Goal: Transaction & Acquisition: Purchase product/service

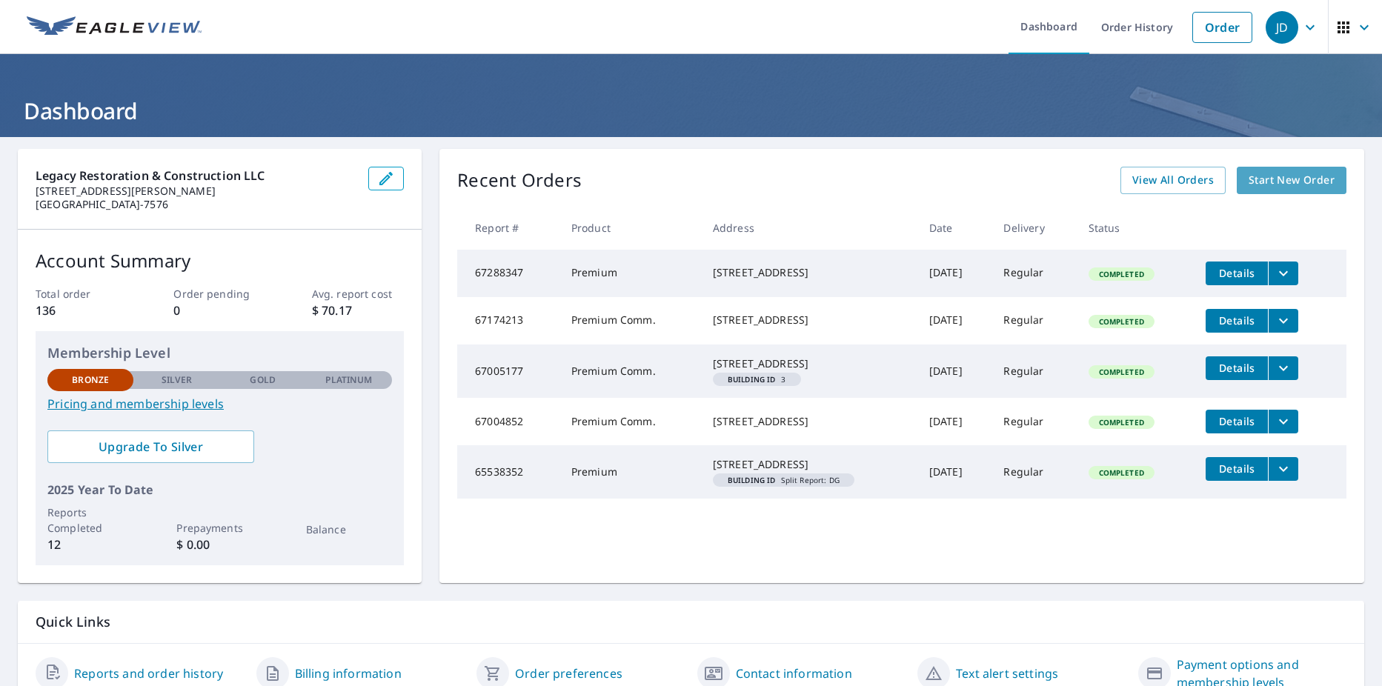
click at [1249, 184] on span "Start New Order" at bounding box center [1292, 180] width 86 height 19
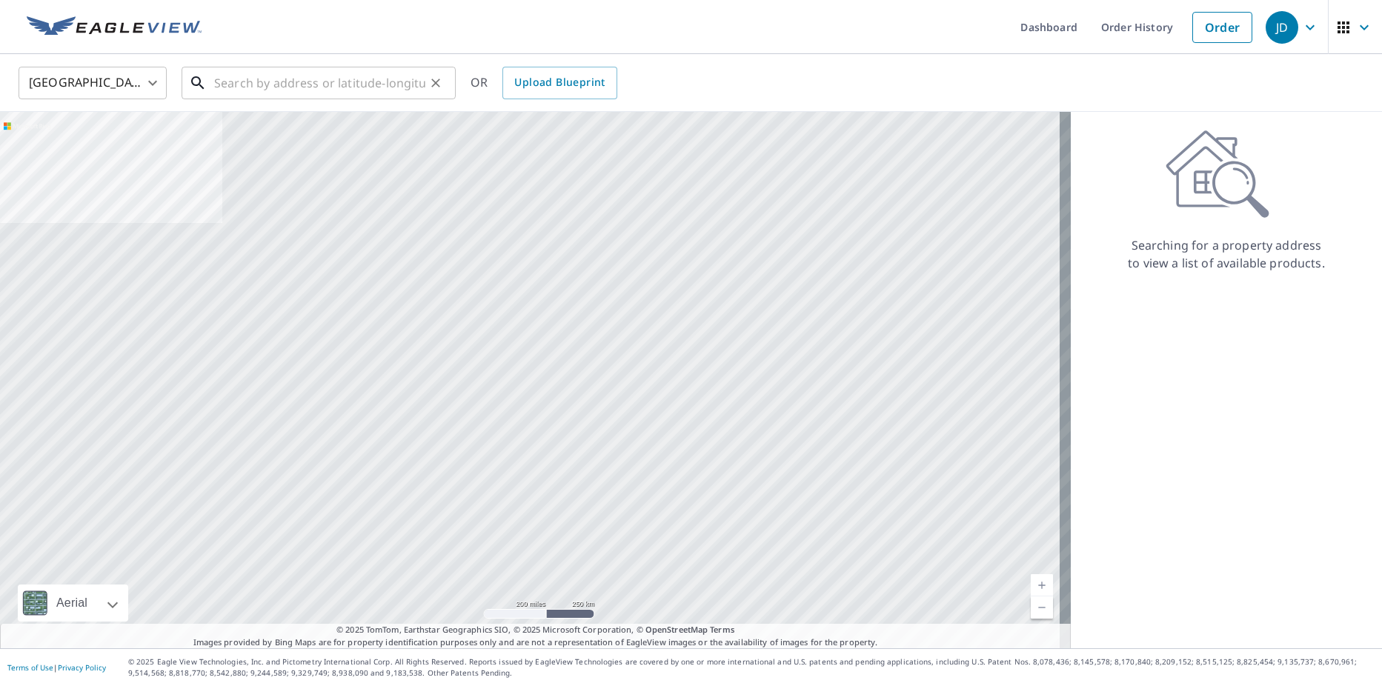
click at [219, 79] on input "text" at bounding box center [319, 82] width 211 height 41
click at [233, 78] on input "text" at bounding box center [319, 82] width 211 height 41
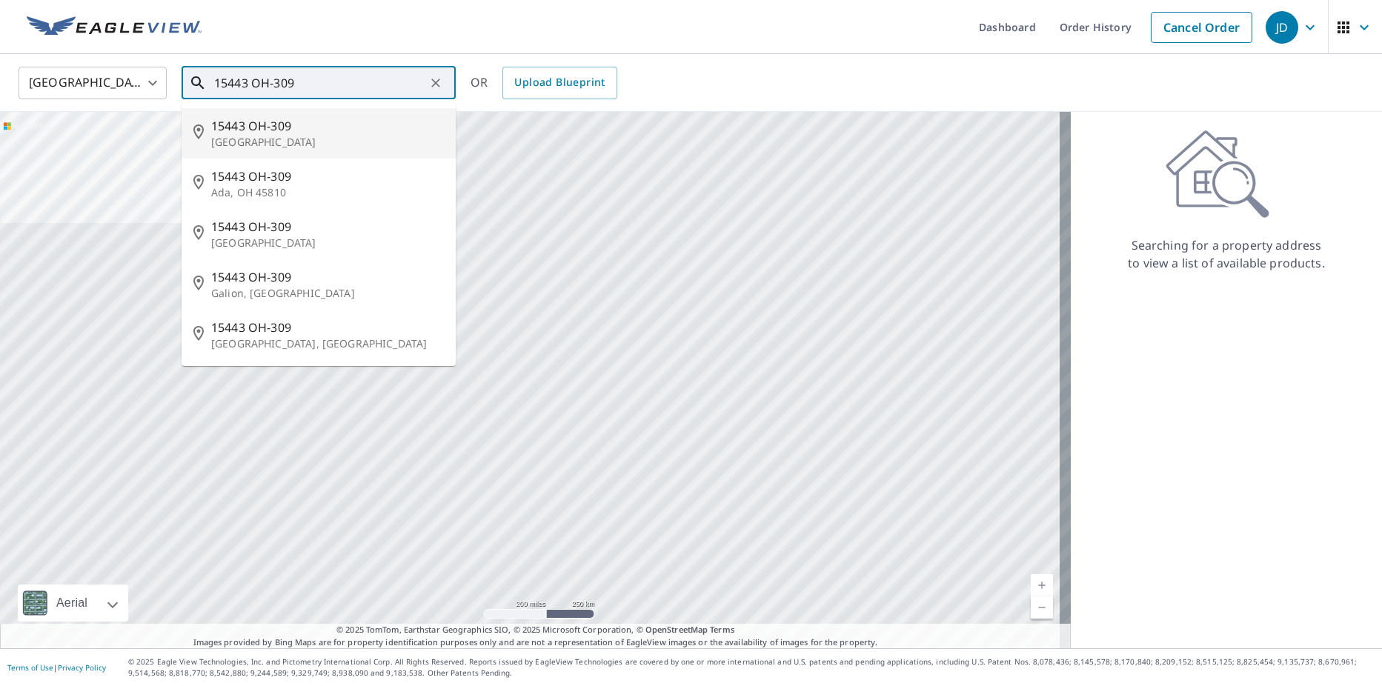
click at [270, 141] on p "[GEOGRAPHIC_DATA]" at bounding box center [327, 142] width 233 height 15
type input "[STREET_ADDRESS]"
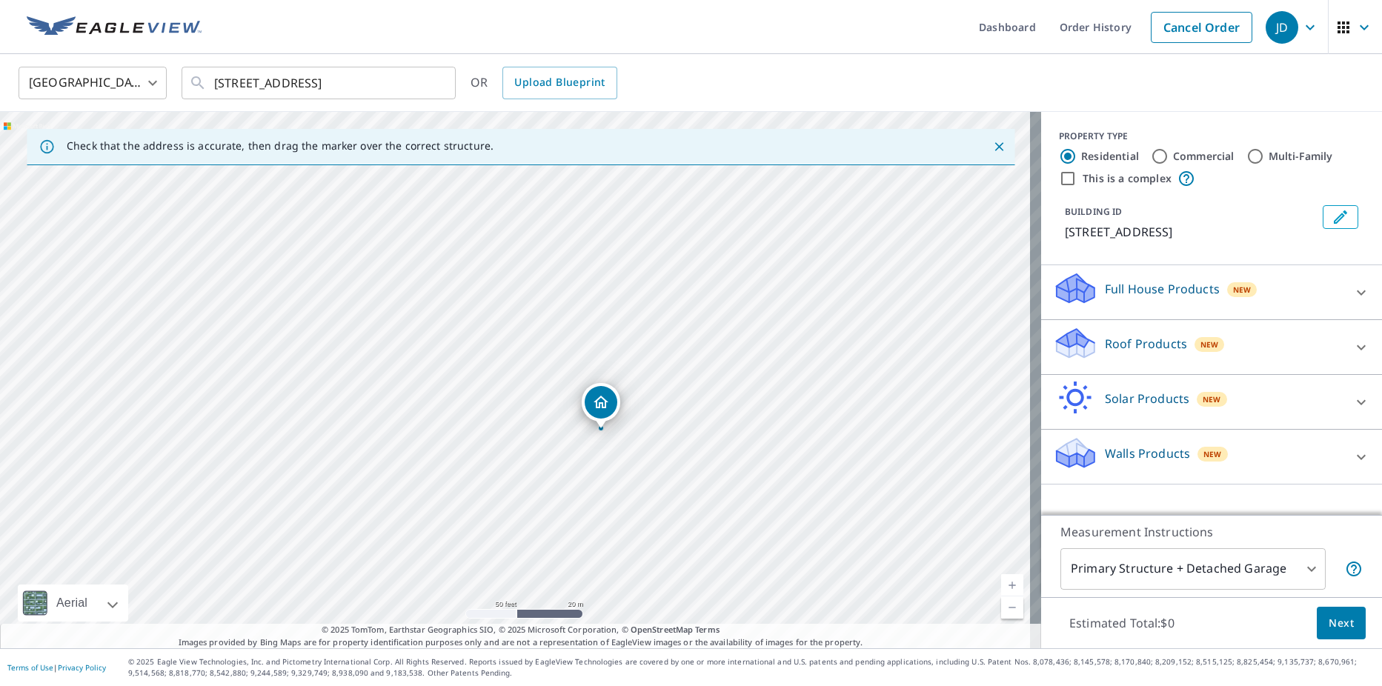
drag, startPoint x: 570, startPoint y: 412, endPoint x: 682, endPoint y: 493, distance: 138.4
click at [682, 493] on div "[STREET_ADDRESS]" at bounding box center [520, 380] width 1041 height 536
drag, startPoint x: 465, startPoint y: 284, endPoint x: 589, endPoint y: 433, distance: 194.1
click at [589, 437] on div "[STREET_ADDRESS]" at bounding box center [520, 380] width 1041 height 536
drag, startPoint x: 570, startPoint y: 388, endPoint x: 696, endPoint y: 505, distance: 173.0
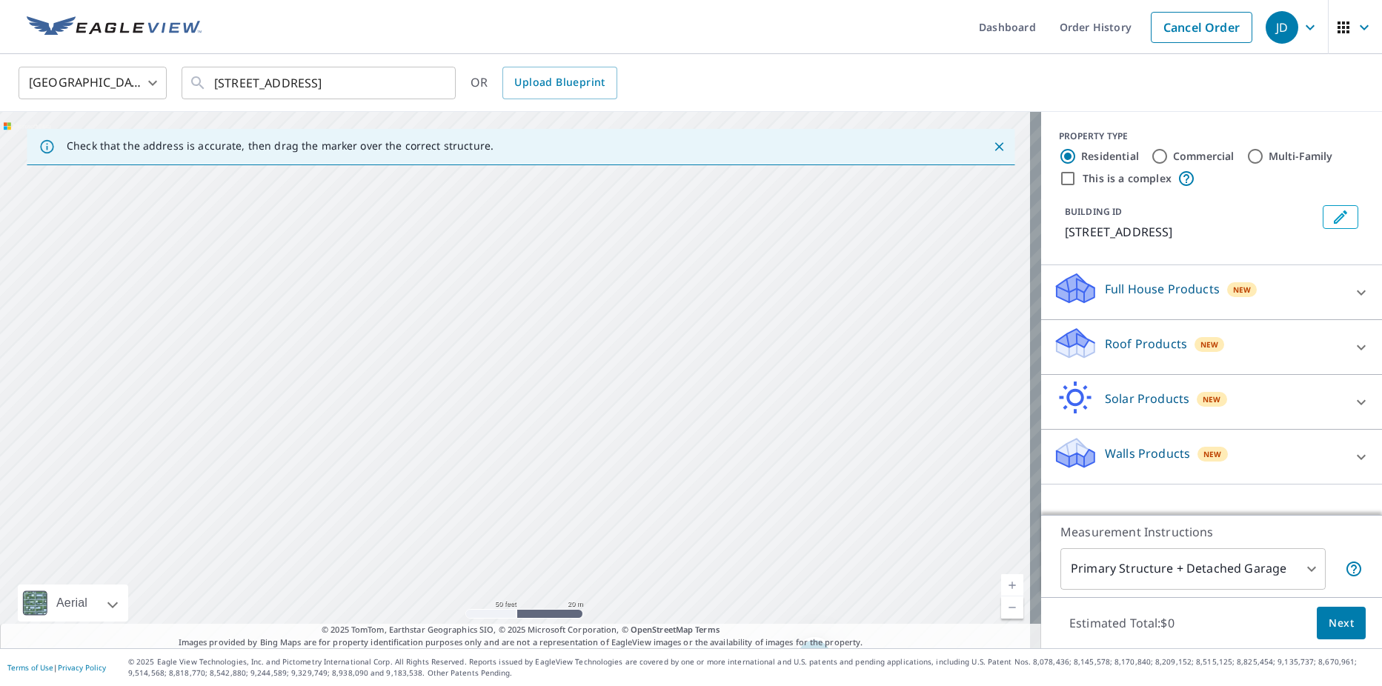
click at [696, 505] on div "[STREET_ADDRESS]" at bounding box center [520, 380] width 1041 height 536
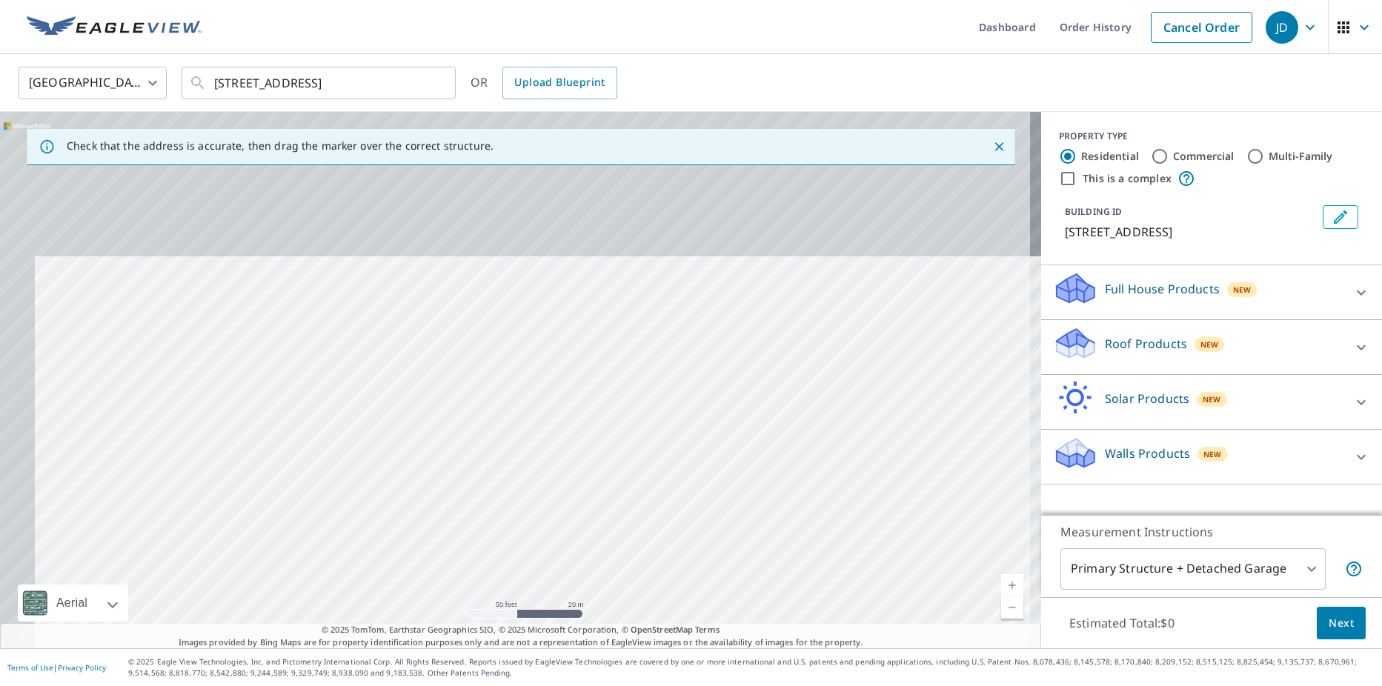
drag, startPoint x: 448, startPoint y: 360, endPoint x: 498, endPoint y: 534, distance: 181.3
click at [498, 537] on div "[STREET_ADDRESS]" at bounding box center [520, 380] width 1041 height 536
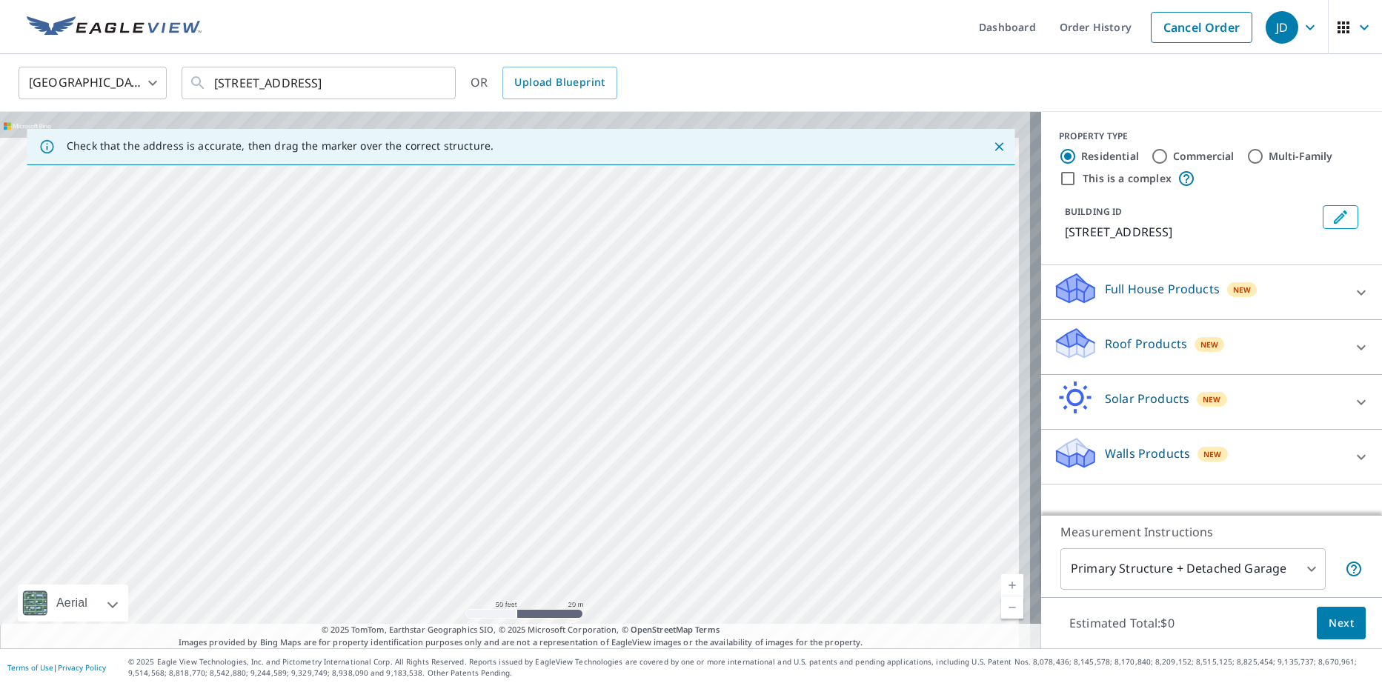
drag, startPoint x: 502, startPoint y: 425, endPoint x: 475, endPoint y: 505, distance: 84.6
click at [475, 505] on div "[STREET_ADDRESS]" at bounding box center [520, 380] width 1041 height 536
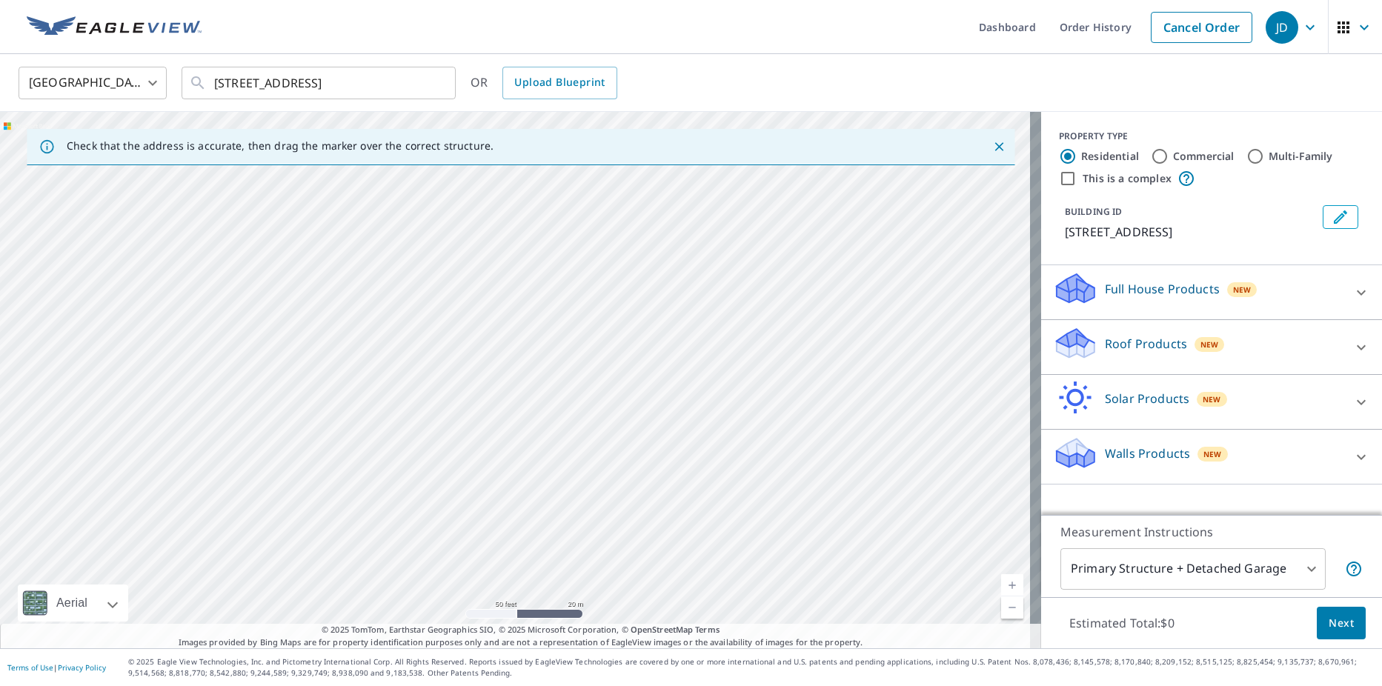
drag, startPoint x: 568, startPoint y: 405, endPoint x: 453, endPoint y: 508, distance: 154.8
click at [453, 508] on div "[STREET_ADDRESS]" at bounding box center [520, 380] width 1041 height 536
drag, startPoint x: 471, startPoint y: 412, endPoint x: 445, endPoint y: 345, distance: 72.0
click at [446, 333] on div "[STREET_ADDRESS]" at bounding box center [520, 380] width 1041 height 536
drag, startPoint x: 533, startPoint y: 440, endPoint x: 476, endPoint y: 282, distance: 168.8
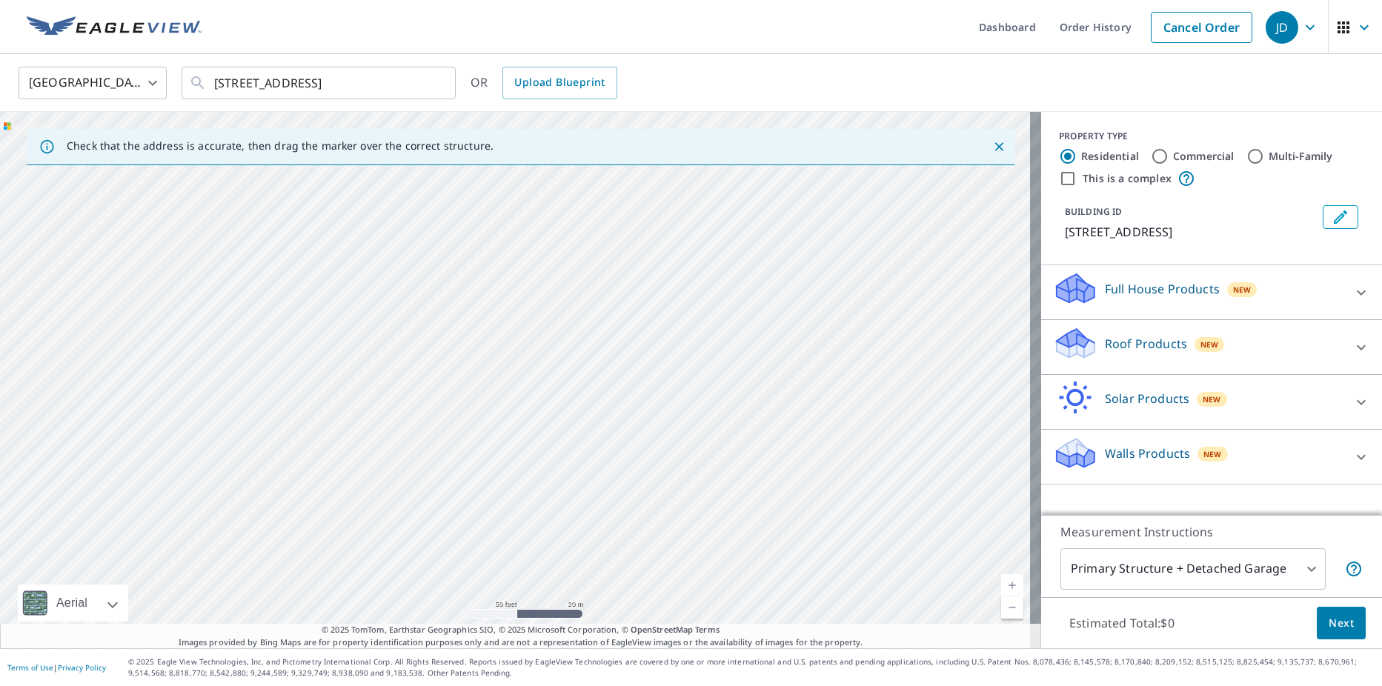
click at [480, 290] on div "[STREET_ADDRESS]" at bounding box center [520, 380] width 1041 height 536
drag, startPoint x: 662, startPoint y: 447, endPoint x: 571, endPoint y: 245, distance: 220.9
click at [574, 249] on div "[STREET_ADDRESS]" at bounding box center [520, 380] width 1041 height 536
drag, startPoint x: 629, startPoint y: 265, endPoint x: 625, endPoint y: 252, distance: 14.1
click at [628, 260] on div "[STREET_ADDRESS]" at bounding box center [520, 380] width 1041 height 536
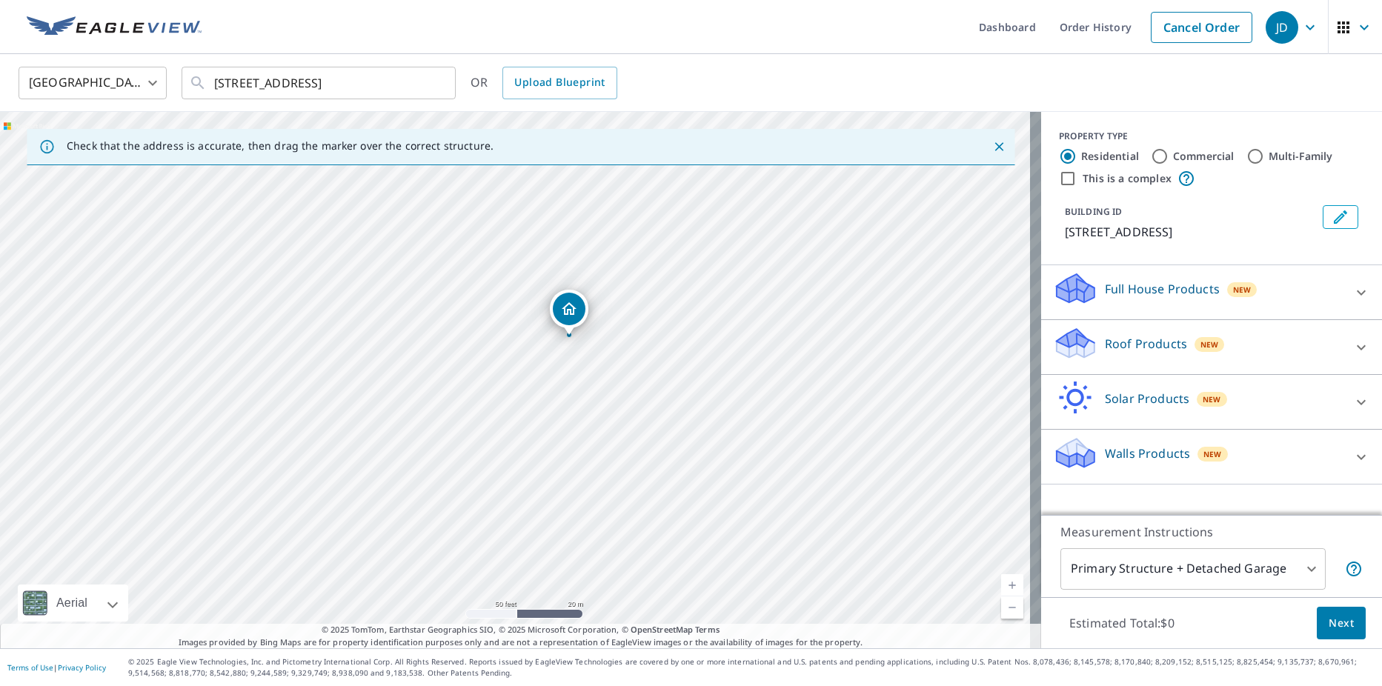
drag, startPoint x: 584, startPoint y: 394, endPoint x: 656, endPoint y: 399, distance: 72.7
click at [656, 399] on div "[STREET_ADDRESS]" at bounding box center [520, 380] width 1041 height 536
drag, startPoint x: 573, startPoint y: 438, endPoint x: 741, endPoint y: 455, distance: 168.3
click at [749, 456] on div "[STREET_ADDRESS]" at bounding box center [520, 380] width 1041 height 536
drag, startPoint x: 350, startPoint y: 408, endPoint x: 529, endPoint y: 459, distance: 185.9
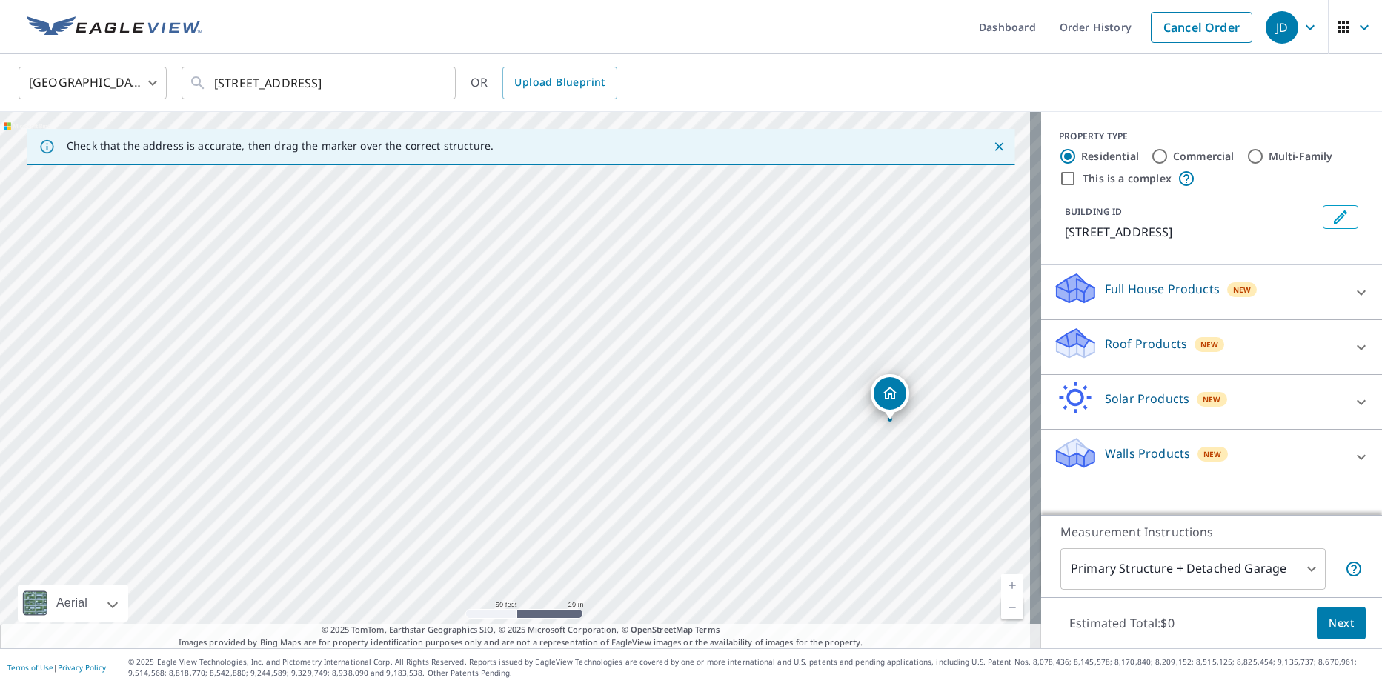
click at [531, 459] on div "[STREET_ADDRESS]" at bounding box center [520, 380] width 1041 height 536
drag, startPoint x: 399, startPoint y: 413, endPoint x: 529, endPoint y: 481, distance: 146.2
click at [529, 481] on div "[STREET_ADDRESS]" at bounding box center [520, 380] width 1041 height 536
drag, startPoint x: 445, startPoint y: 439, endPoint x: 514, endPoint y: 463, distance: 73.8
click at [507, 532] on div "[STREET_ADDRESS]" at bounding box center [520, 380] width 1041 height 536
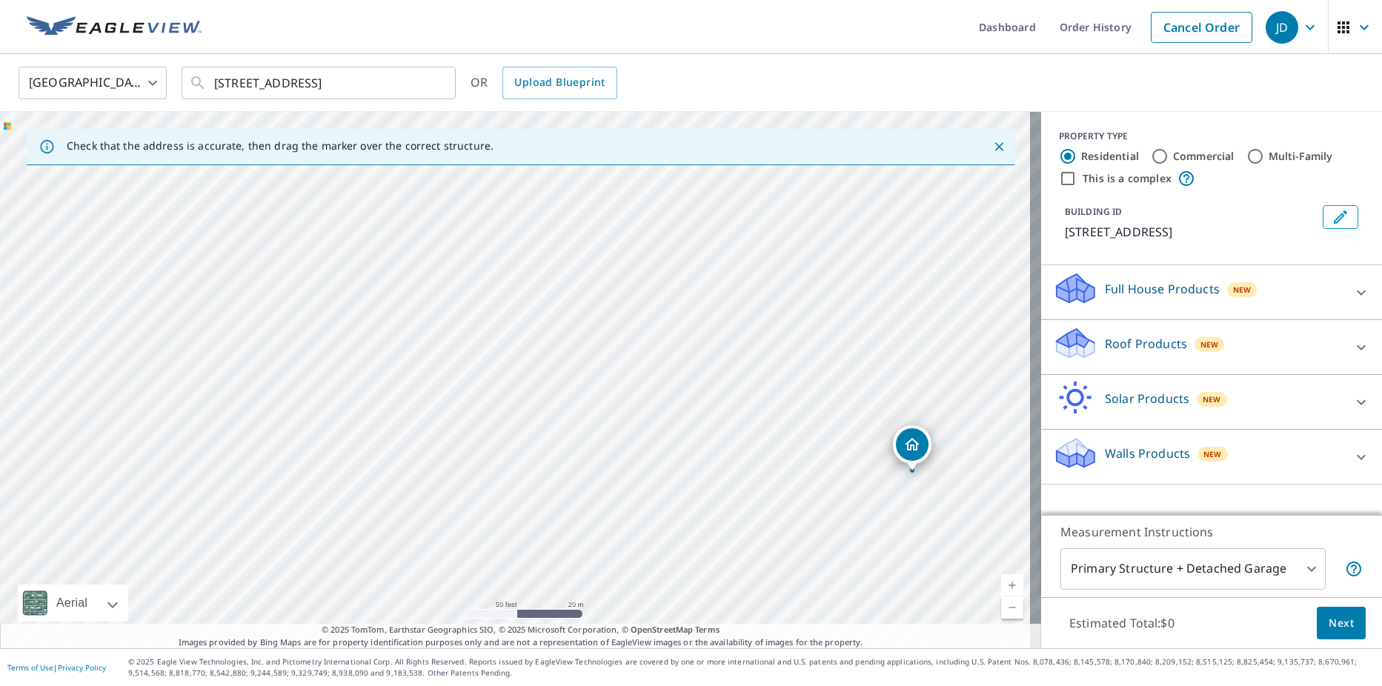
drag, startPoint x: 551, startPoint y: 420, endPoint x: 261, endPoint y: 276, distance: 324.1
click at [261, 276] on div "[STREET_ADDRESS]" at bounding box center [520, 380] width 1041 height 536
drag, startPoint x: 903, startPoint y: 445, endPoint x: 313, endPoint y: 213, distance: 633.8
click at [533, 502] on div "[STREET_ADDRESS]" at bounding box center [520, 380] width 1041 height 536
drag, startPoint x: 561, startPoint y: 426, endPoint x: 468, endPoint y: 293, distance: 162.8
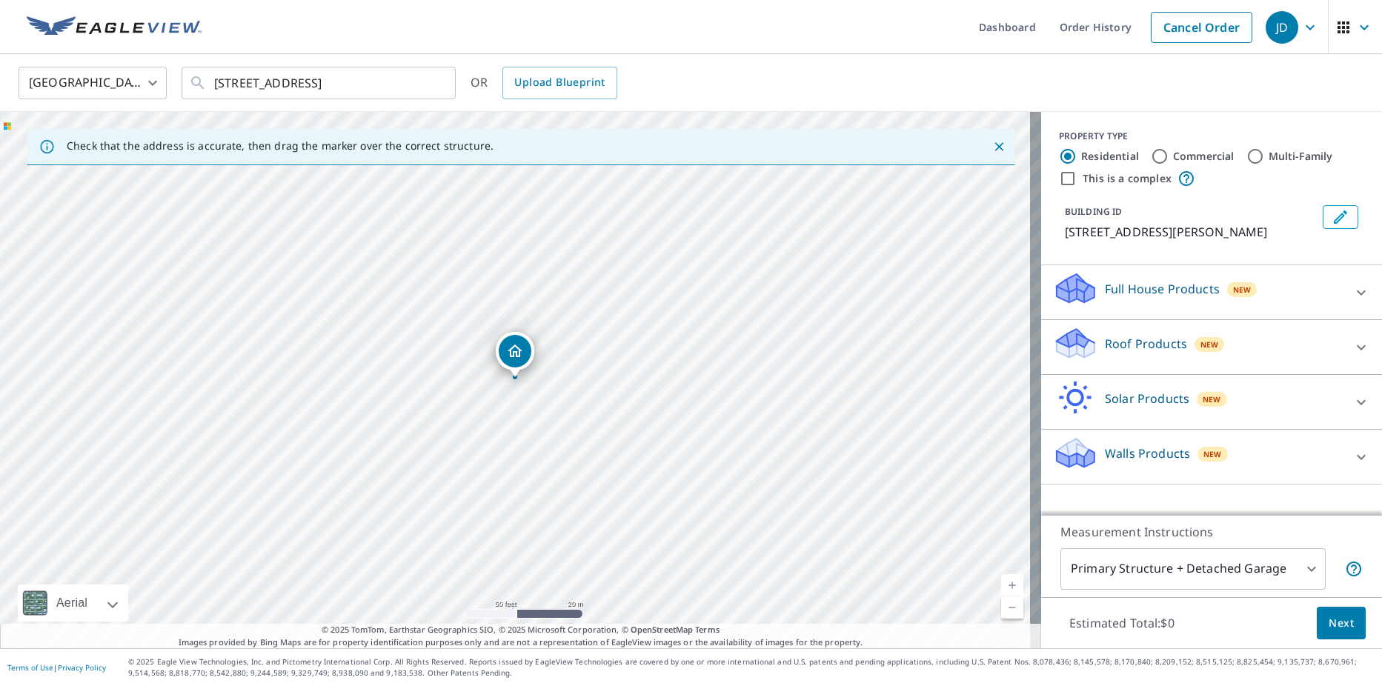
click at [1151, 157] on input "Commercial" at bounding box center [1160, 156] width 18 height 18
radio input "true"
type input "4"
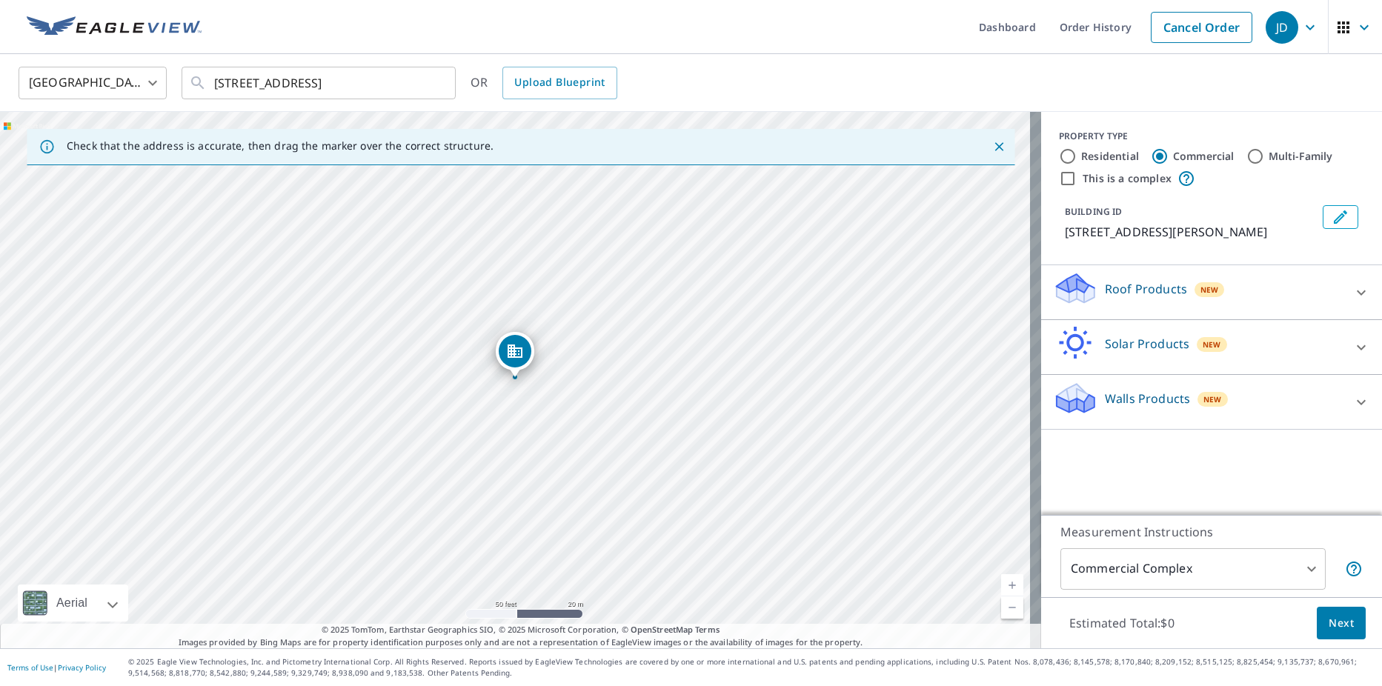
click at [1357, 295] on icon at bounding box center [1361, 292] width 9 height 5
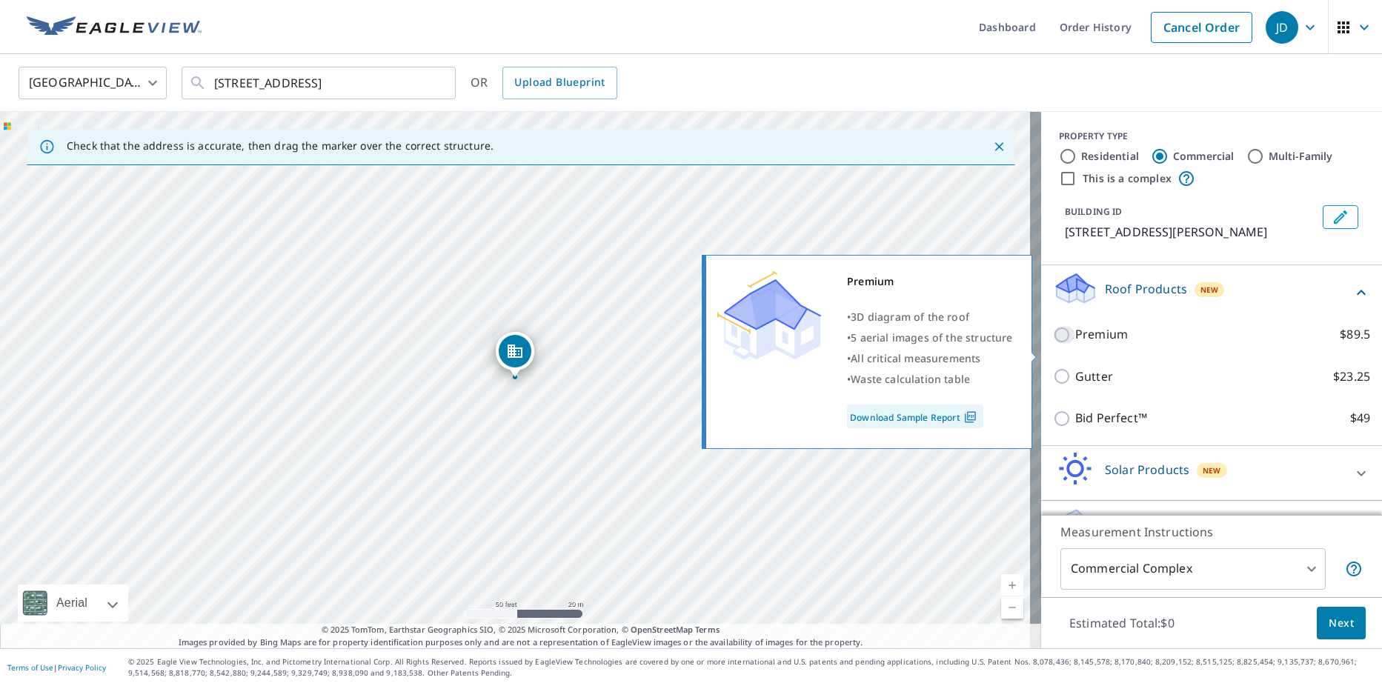
click at [1053, 344] on input "Premium $89.5" at bounding box center [1064, 335] width 22 height 18
checkbox input "true"
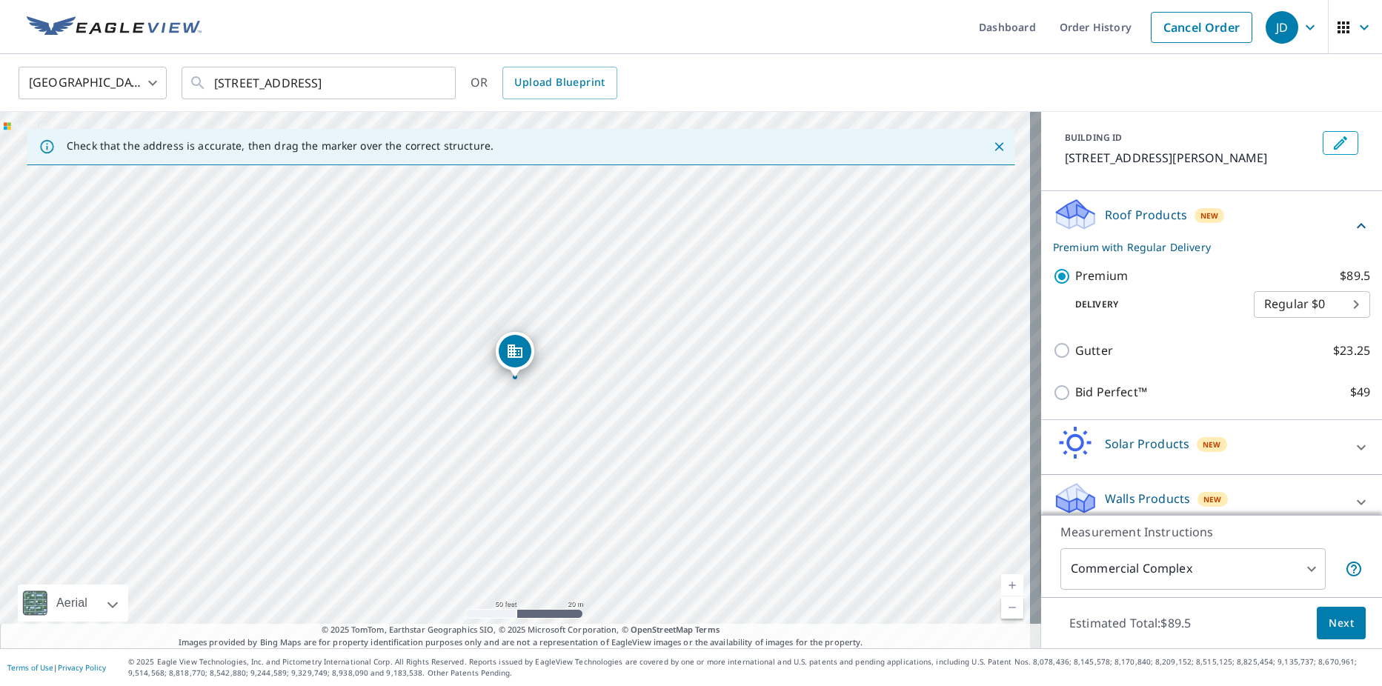
scroll to position [107, 0]
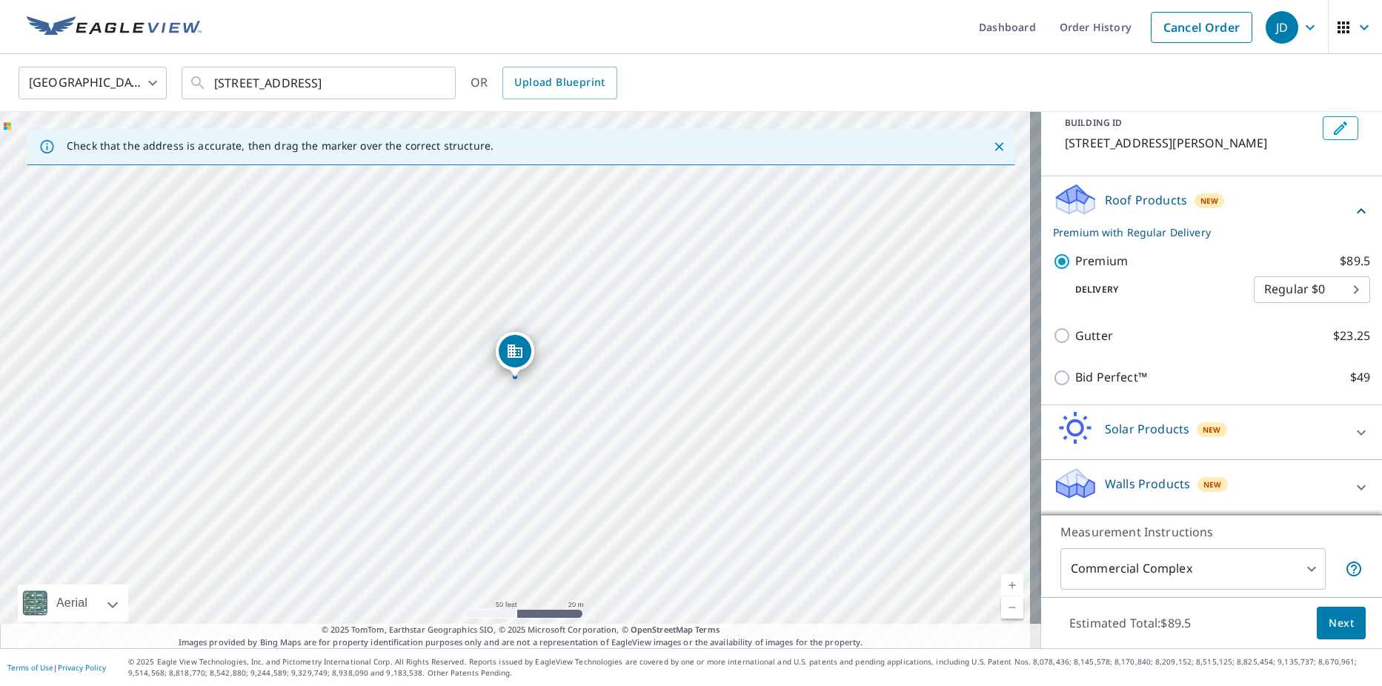
click at [1329, 615] on span "Next" at bounding box center [1341, 623] width 25 height 19
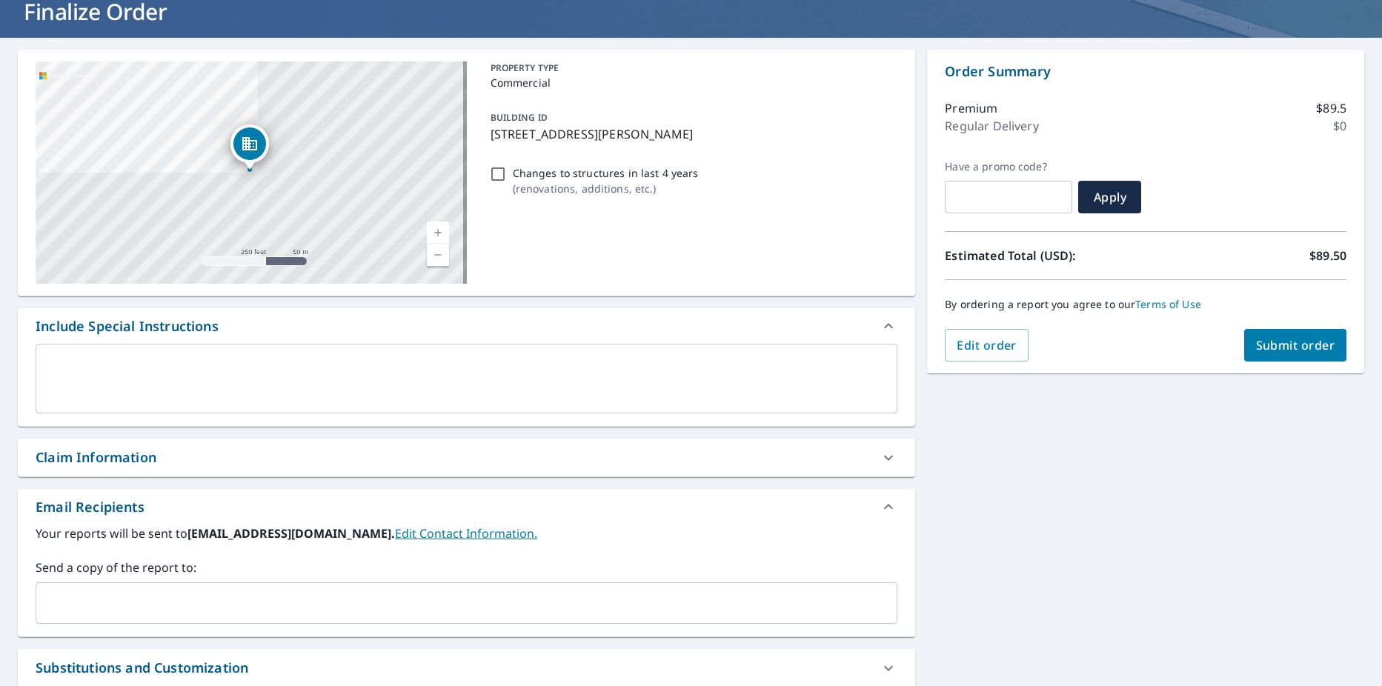
scroll to position [74, 0]
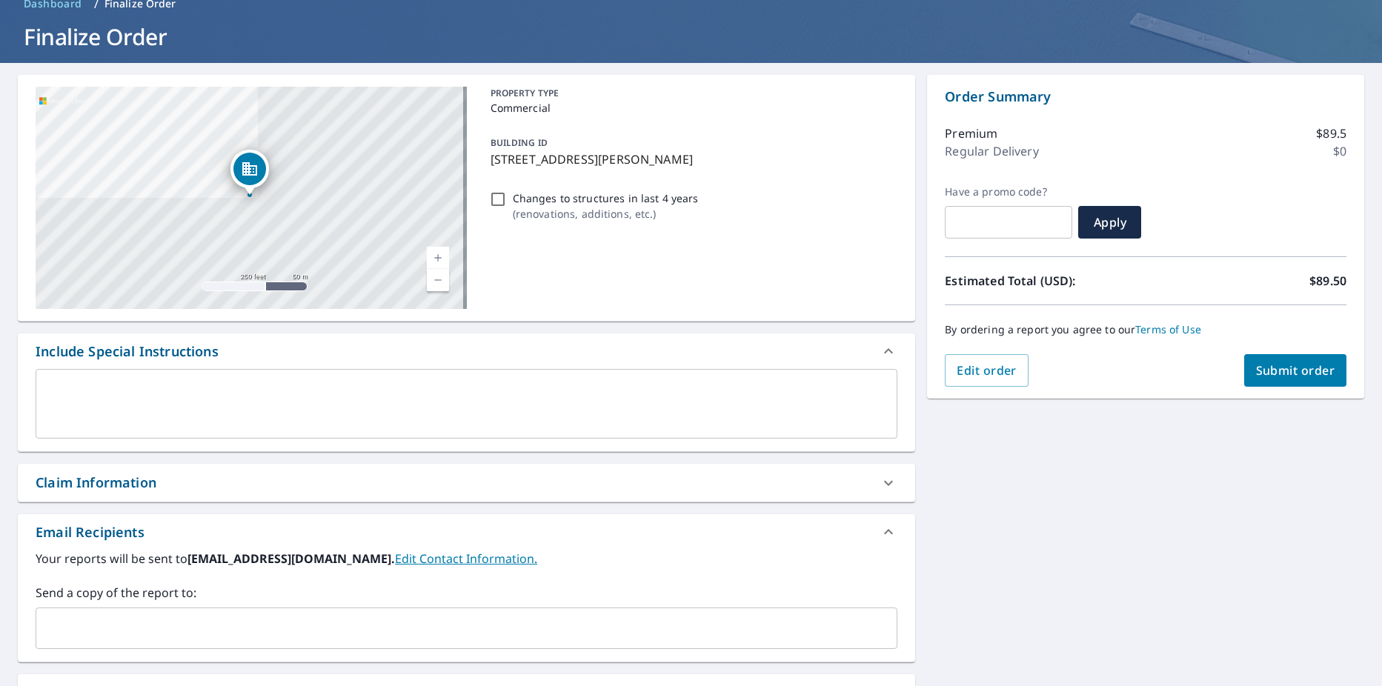
click at [71, 392] on textarea at bounding box center [466, 404] width 841 height 42
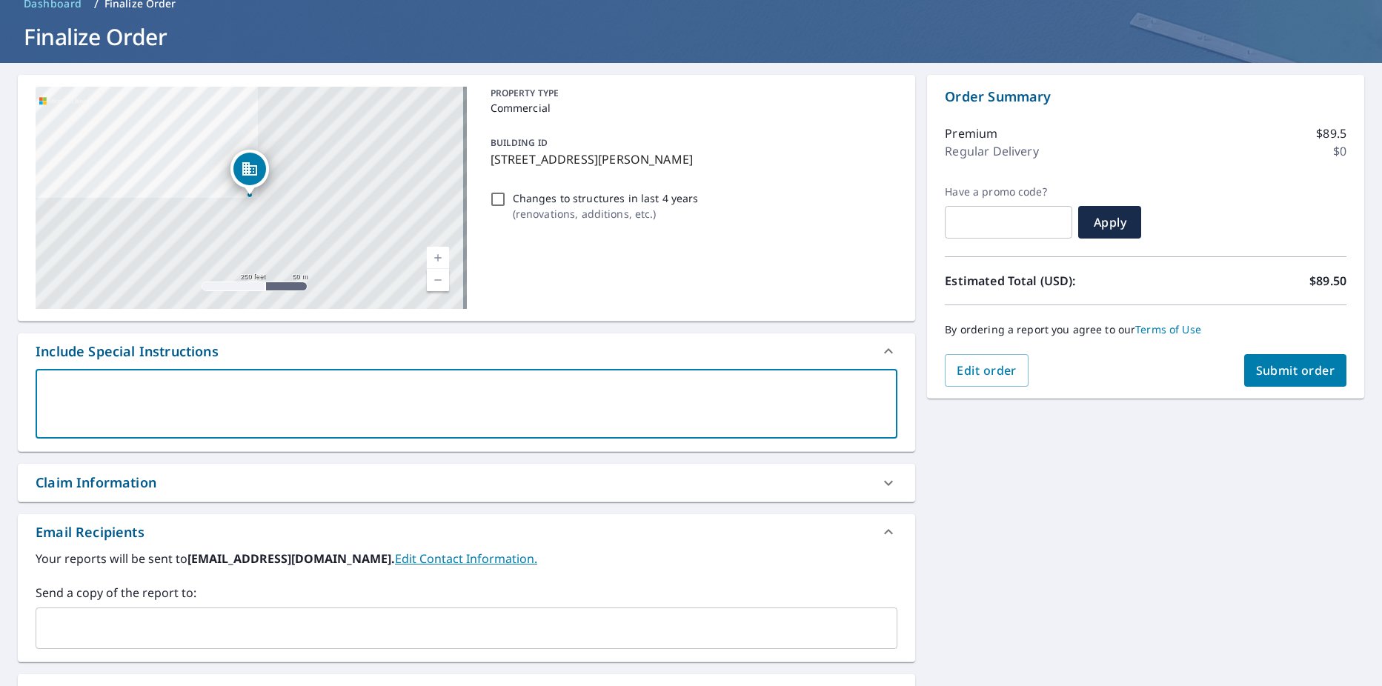
type textarea "T"
type textarea "x"
type textarea "Th"
type textarea "x"
type textarea "The"
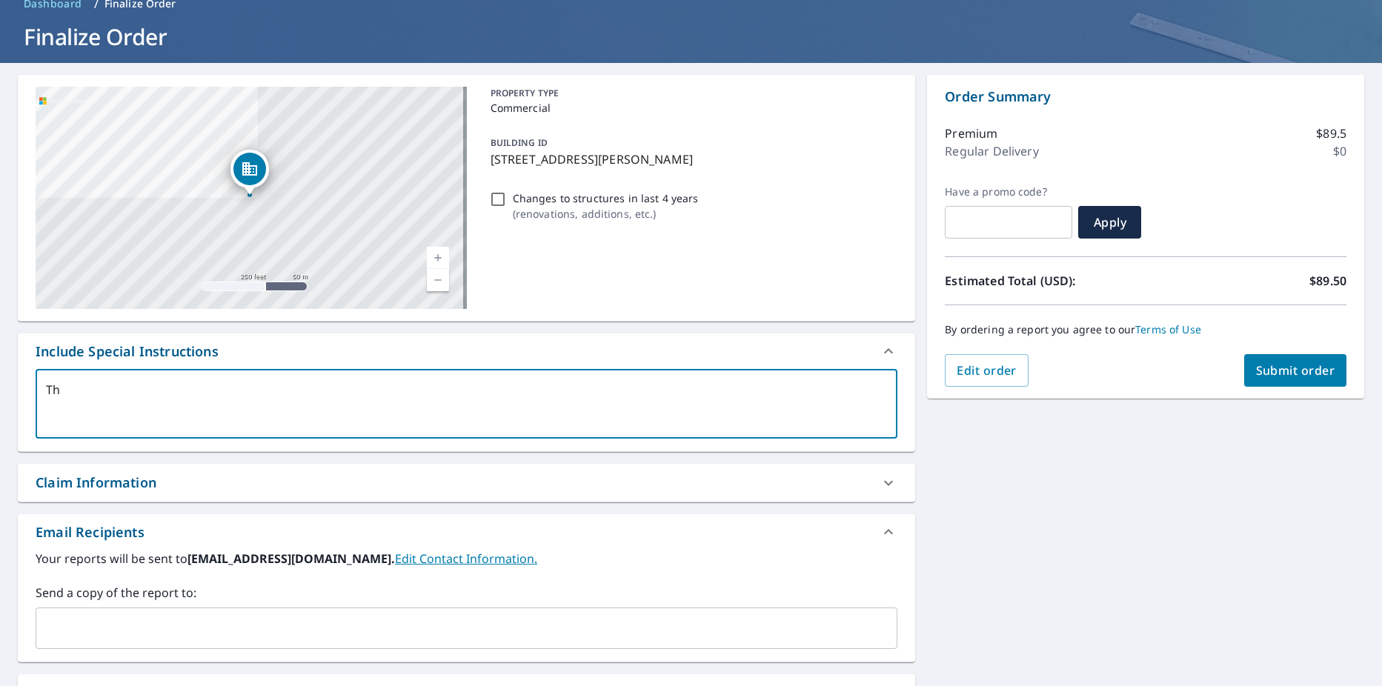
type textarea "x"
type textarea "The"
type textarea "x"
type textarea "The c"
type textarea "x"
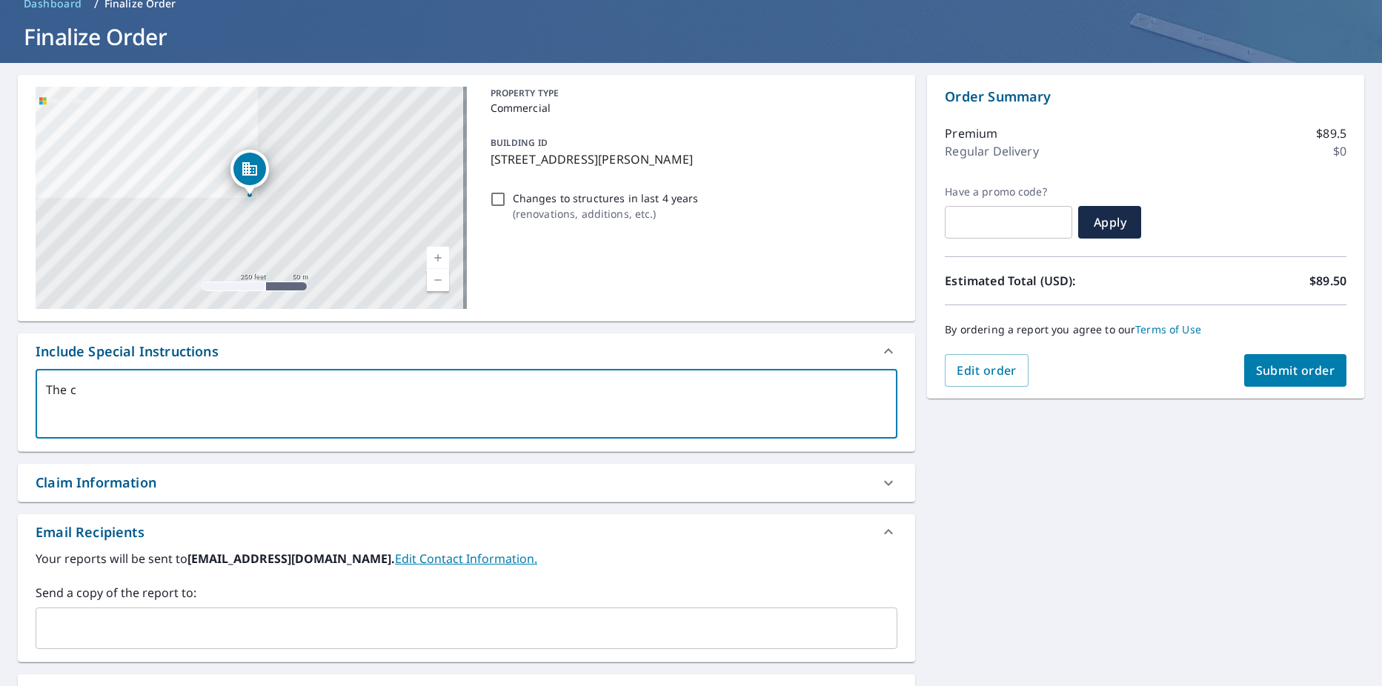
type textarea "The ch"
type textarea "x"
type textarea "The cha"
type textarea "x"
type textarea "The chap"
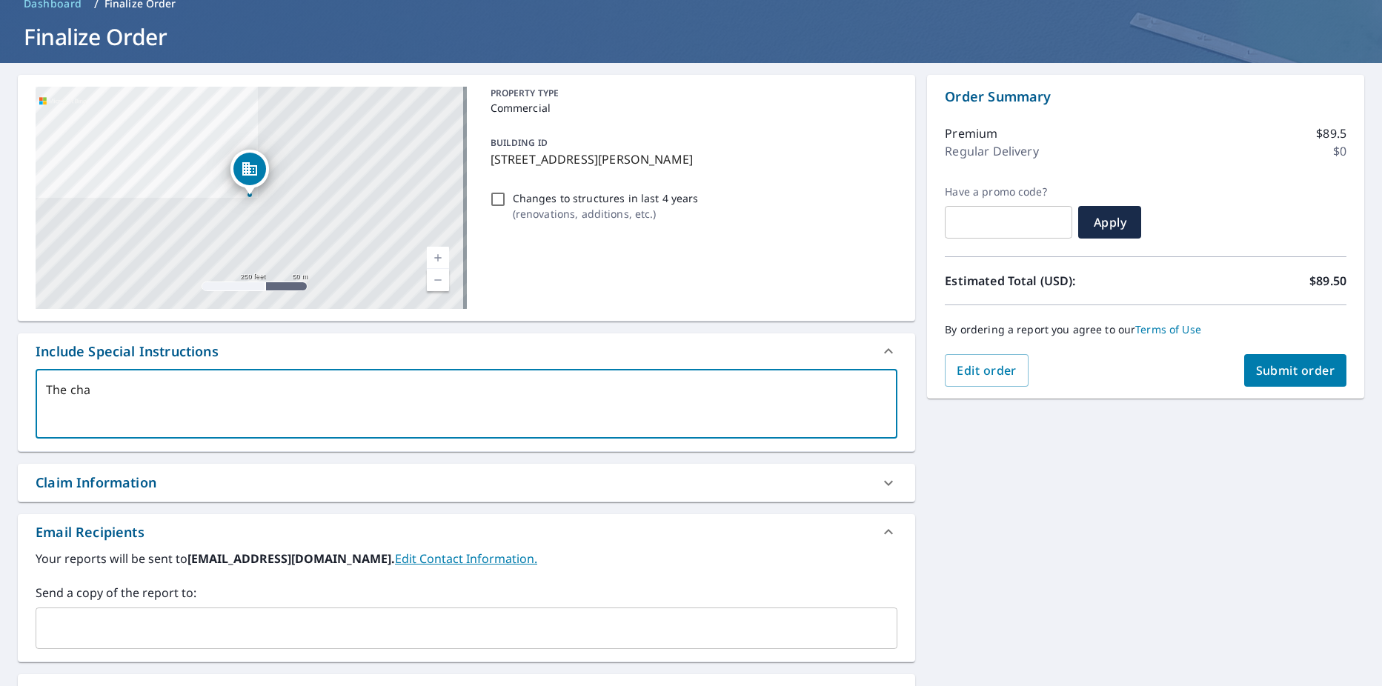
type textarea "x"
type textarea "The chape"
type textarea "x"
type textarea "The chapel"
type textarea "x"
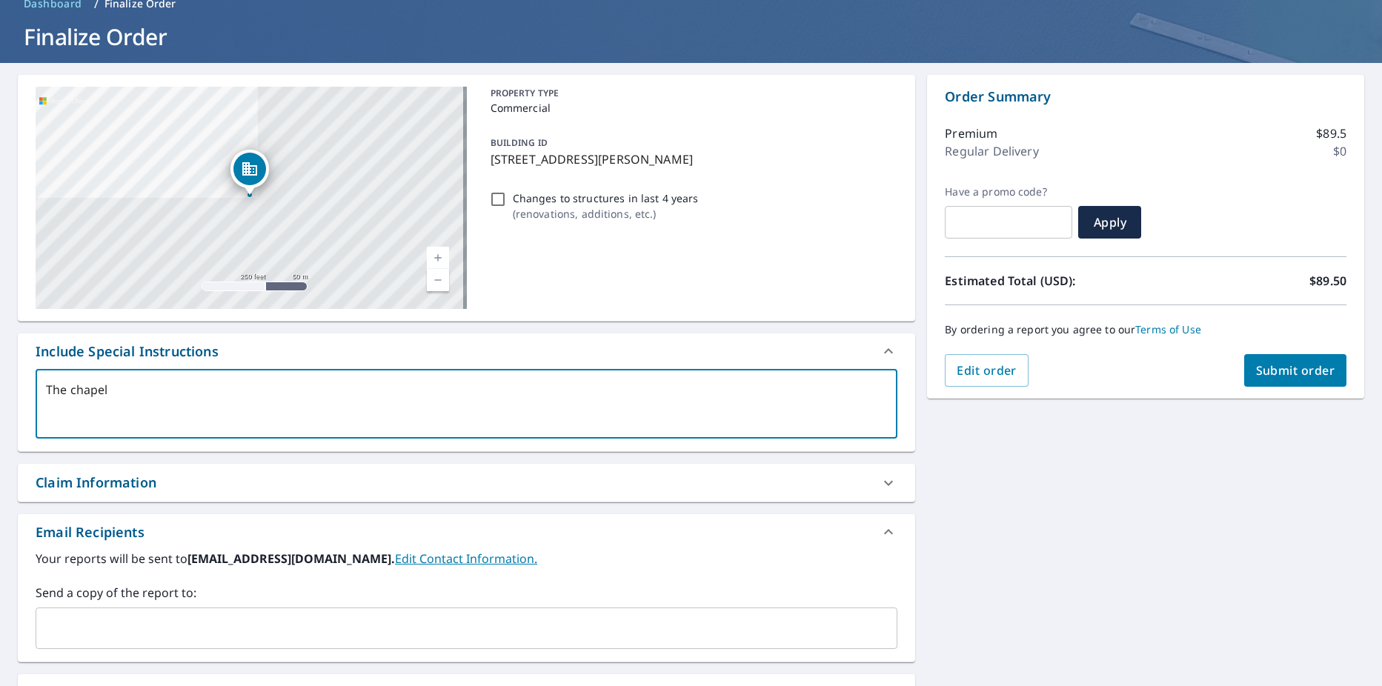
type textarea "The chapel"
type textarea "x"
type textarea "The chapel s"
type textarea "x"
type textarea "The chapel st"
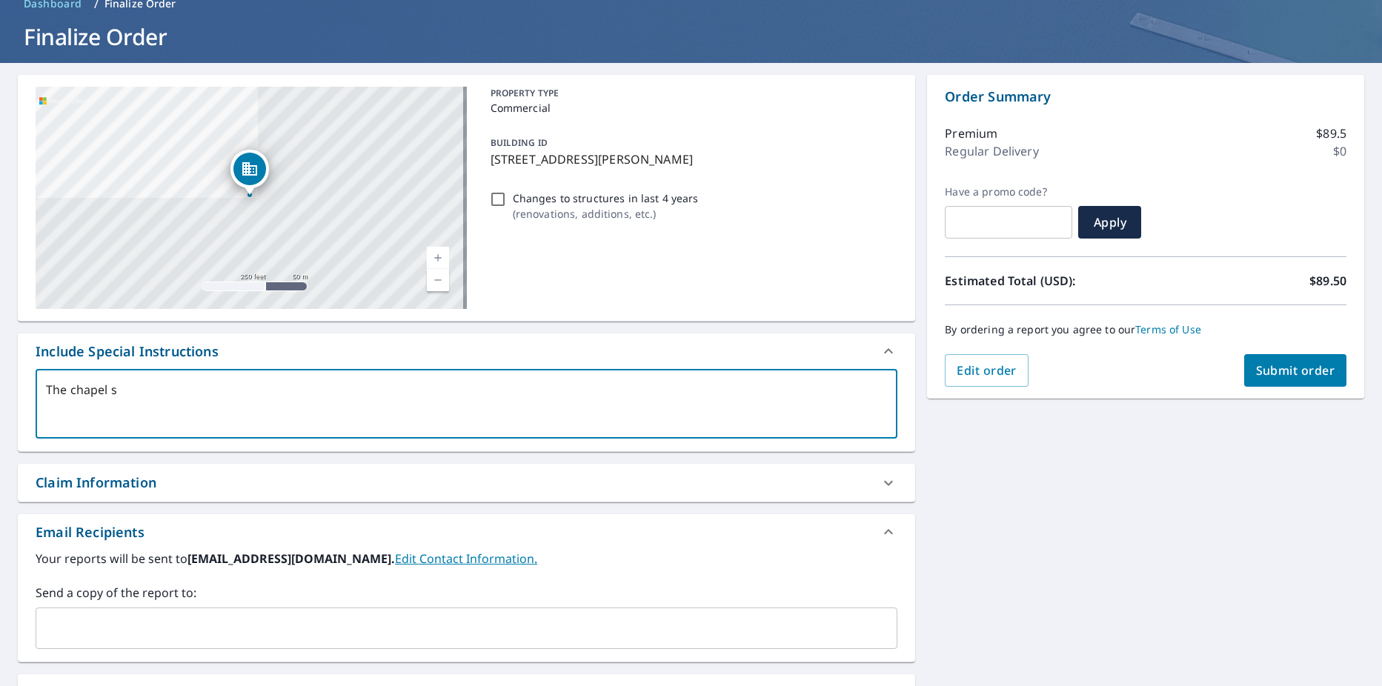
type textarea "x"
type textarea "The chapel str"
type textarea "x"
type textarea "The chapel stru"
type textarea "x"
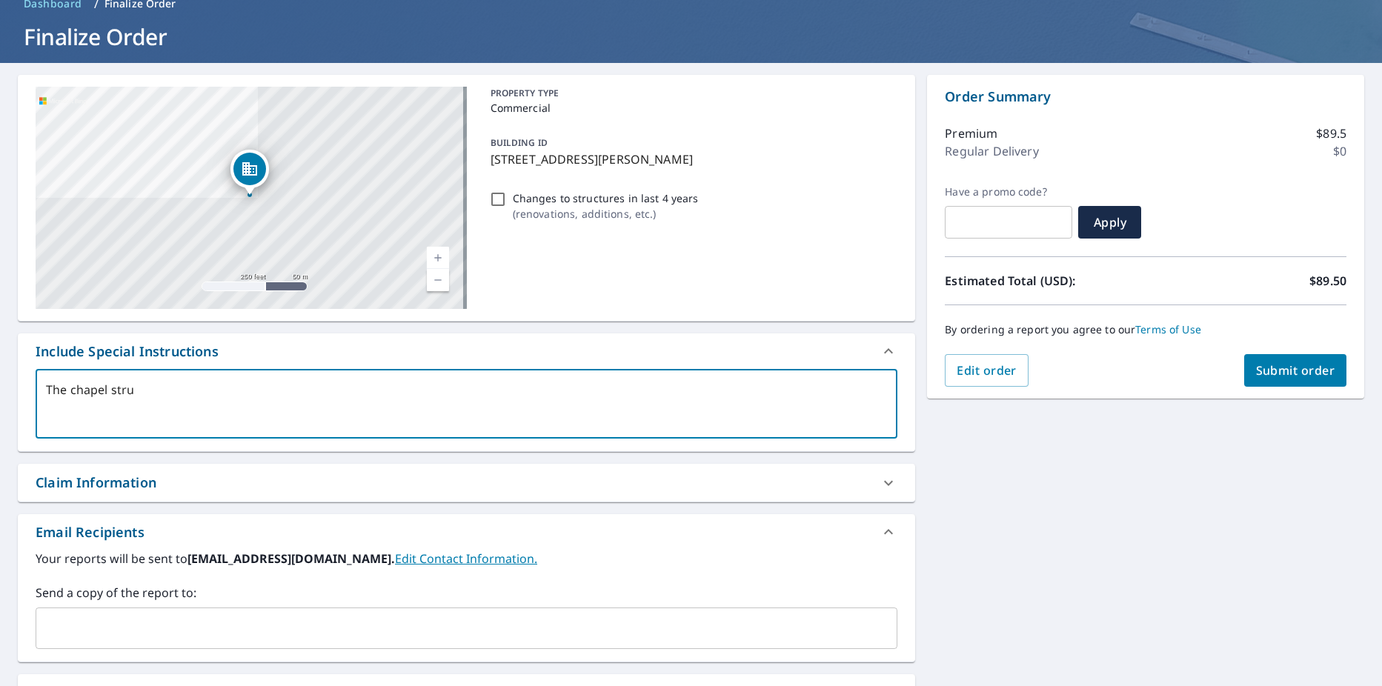
type textarea "The chapel struc"
type textarea "x"
type textarea "The chapel struct"
type textarea "x"
type textarea "The chapel structu"
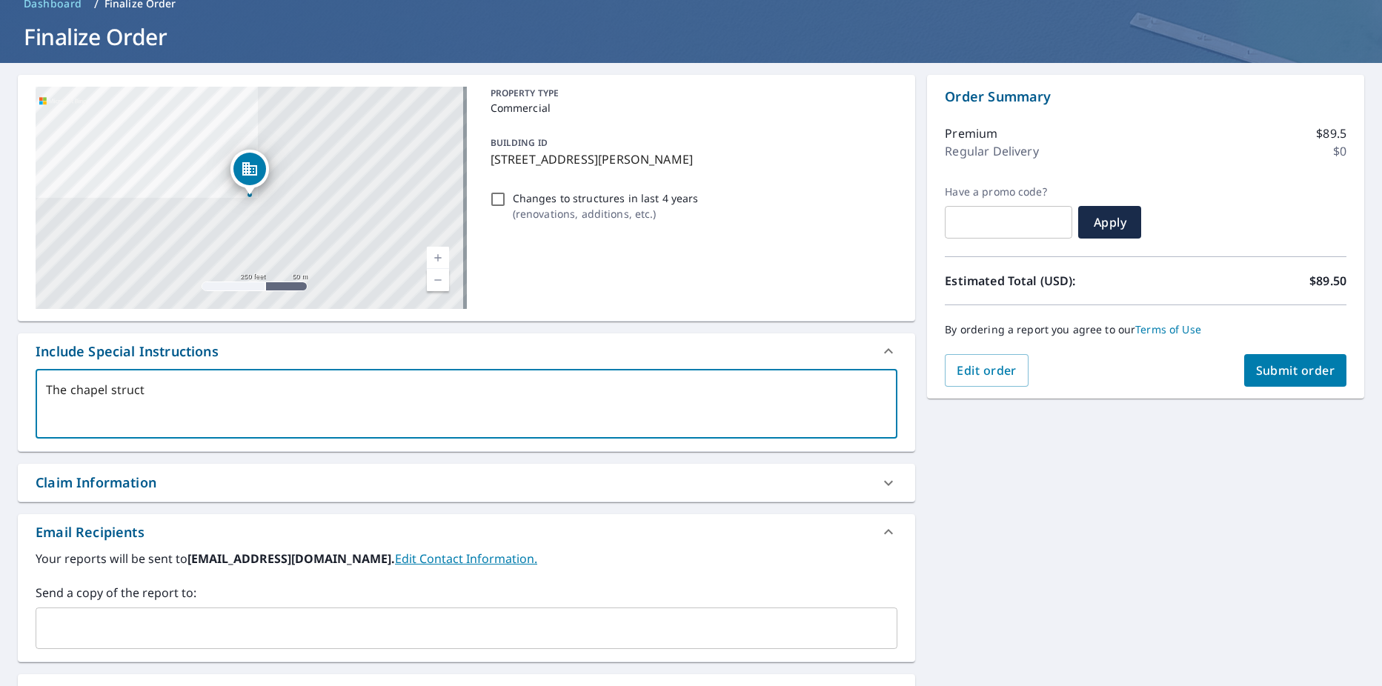
type textarea "x"
type textarea "The chapel structur"
type textarea "x"
type textarea "The [DEMOGRAPHIC_DATA] structure"
type textarea "x"
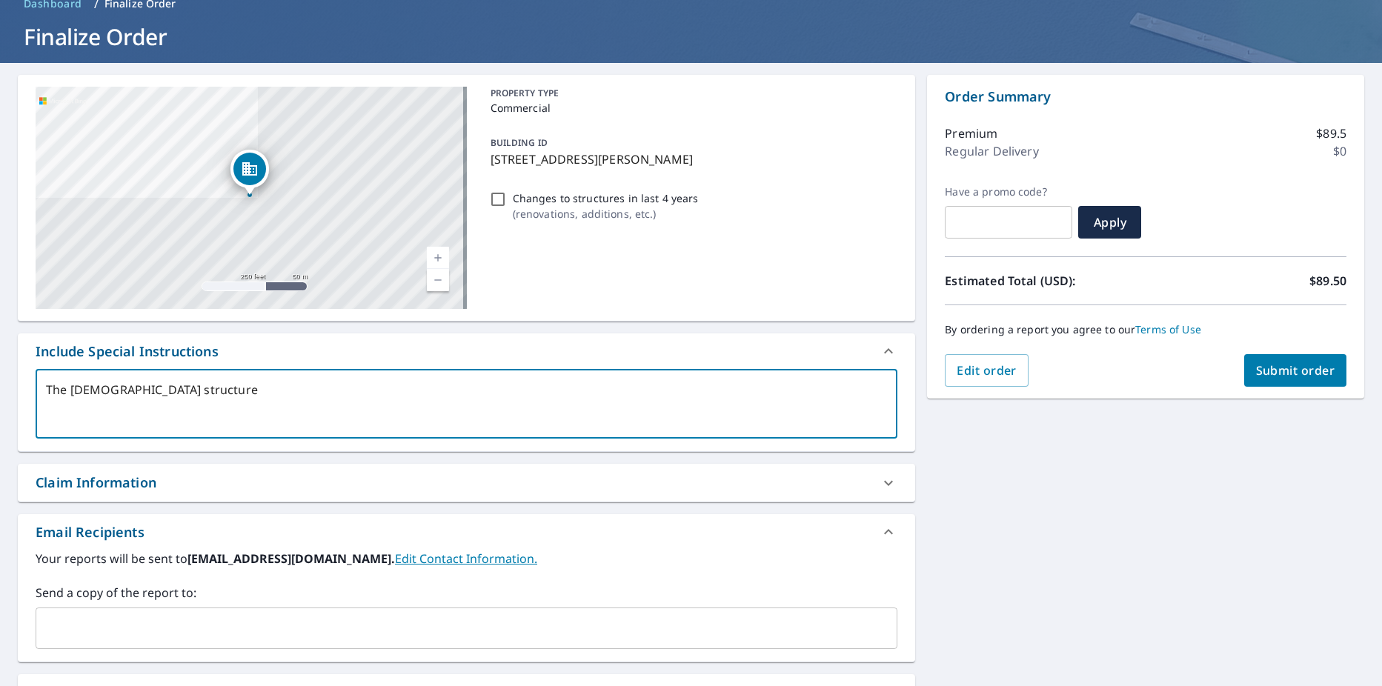
click at [282, 420] on textarea "The [DEMOGRAPHIC_DATA] structure" at bounding box center [466, 404] width 841 height 42
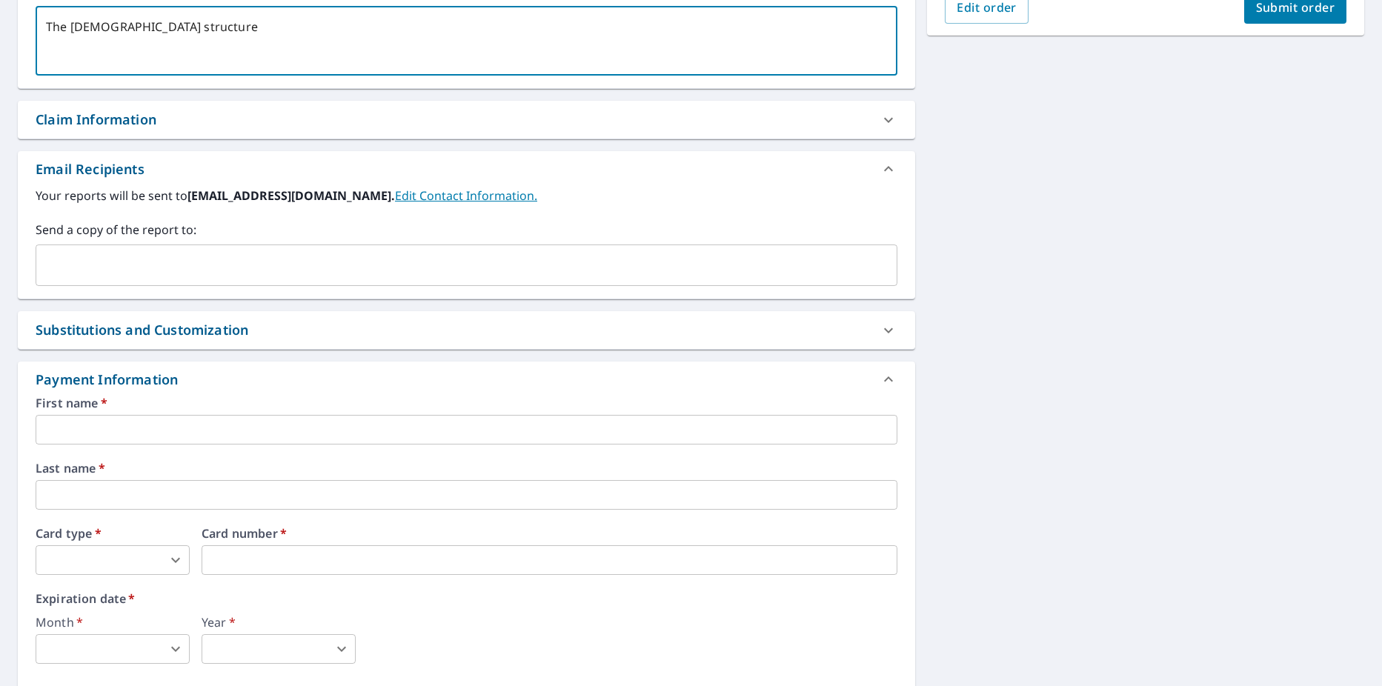
scroll to position [445, 0]
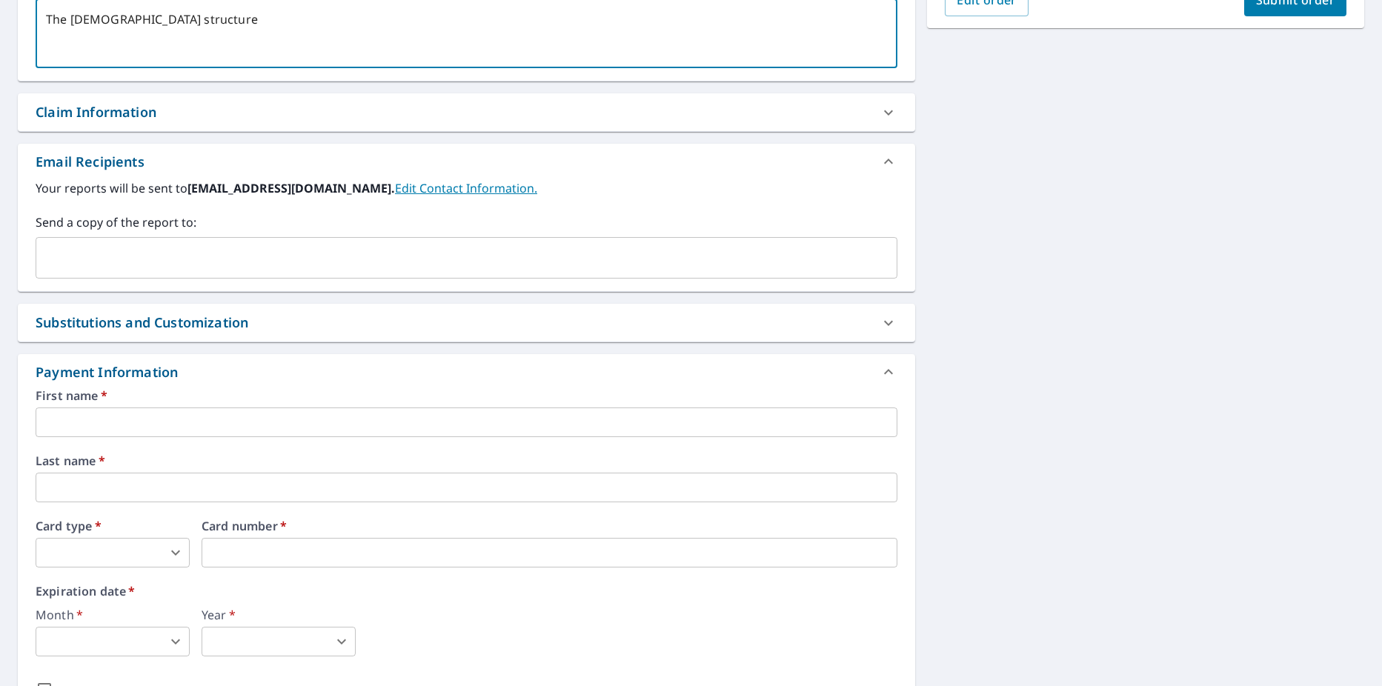
type textarea "The [DEMOGRAPHIC_DATA] structure"
type textarea "x"
click at [92, 424] on input "text" at bounding box center [467, 423] width 862 height 30
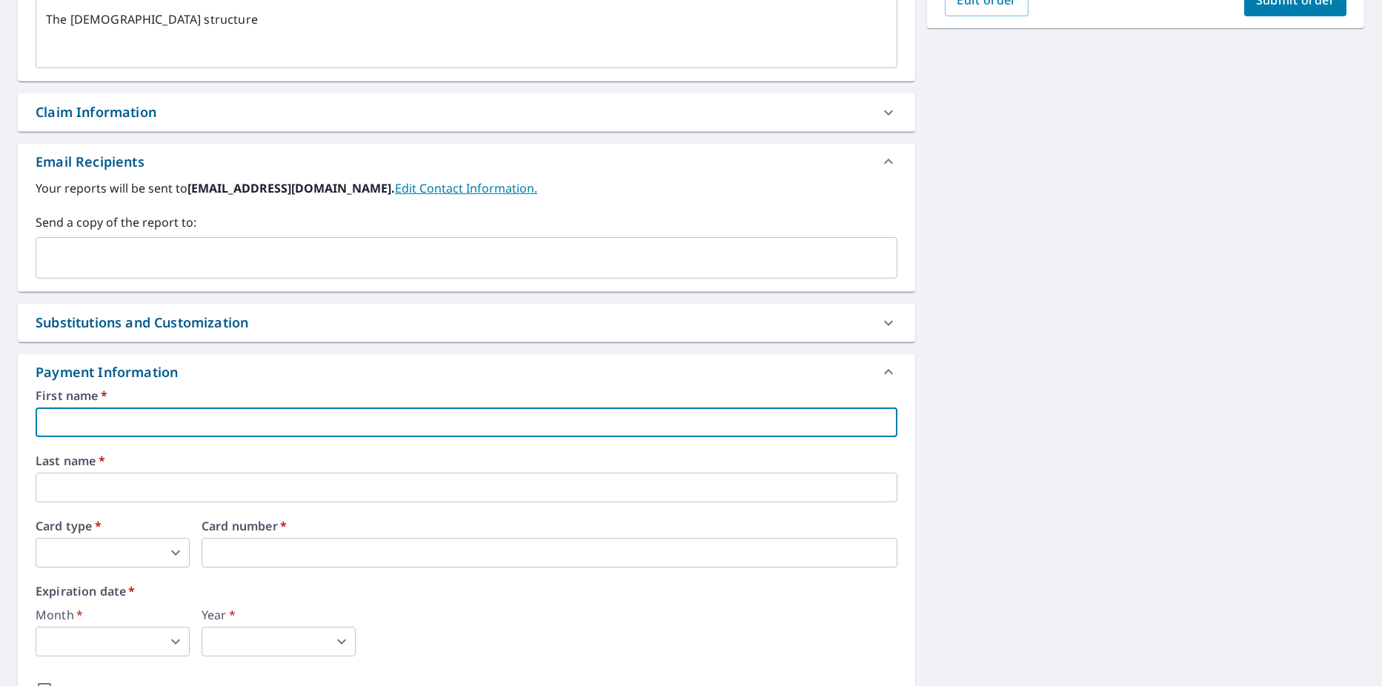
type input "[PERSON_NAME]"
type input "[EMAIL_ADDRESS][DOMAIN_NAME]"
type input "[PERSON_NAME]"
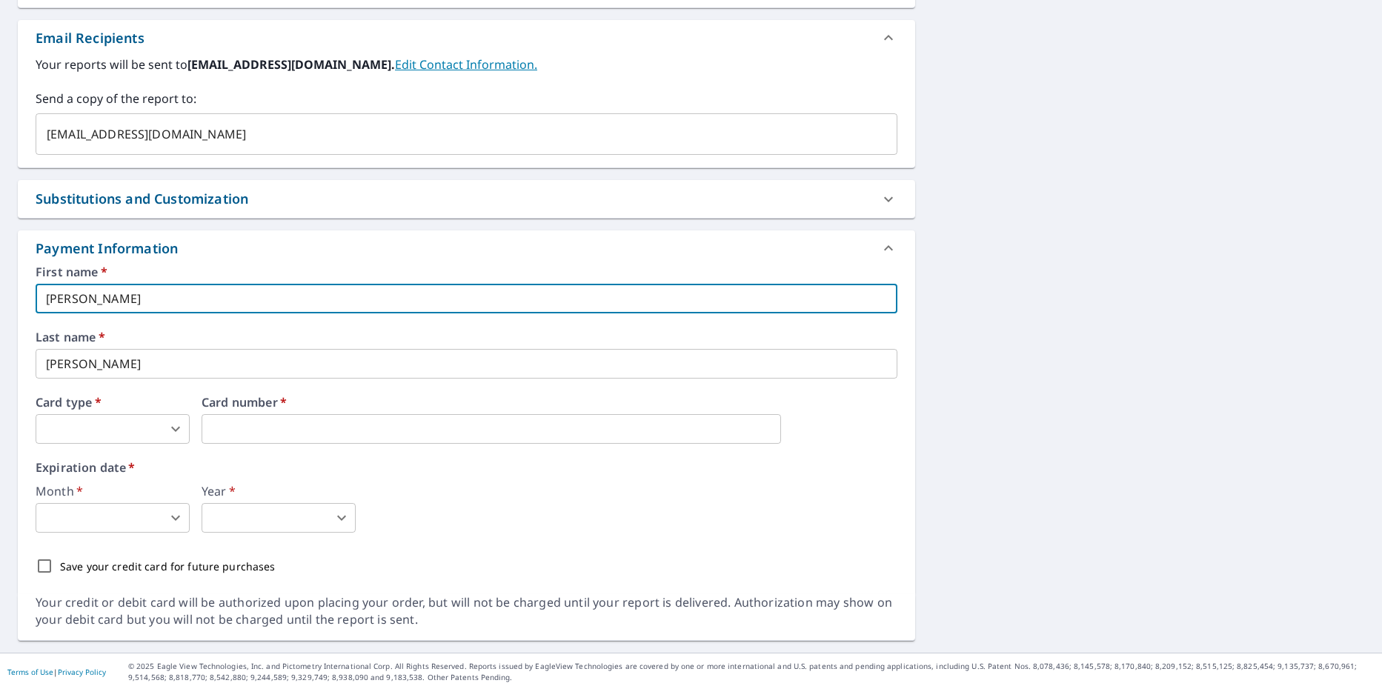
scroll to position [573, 0]
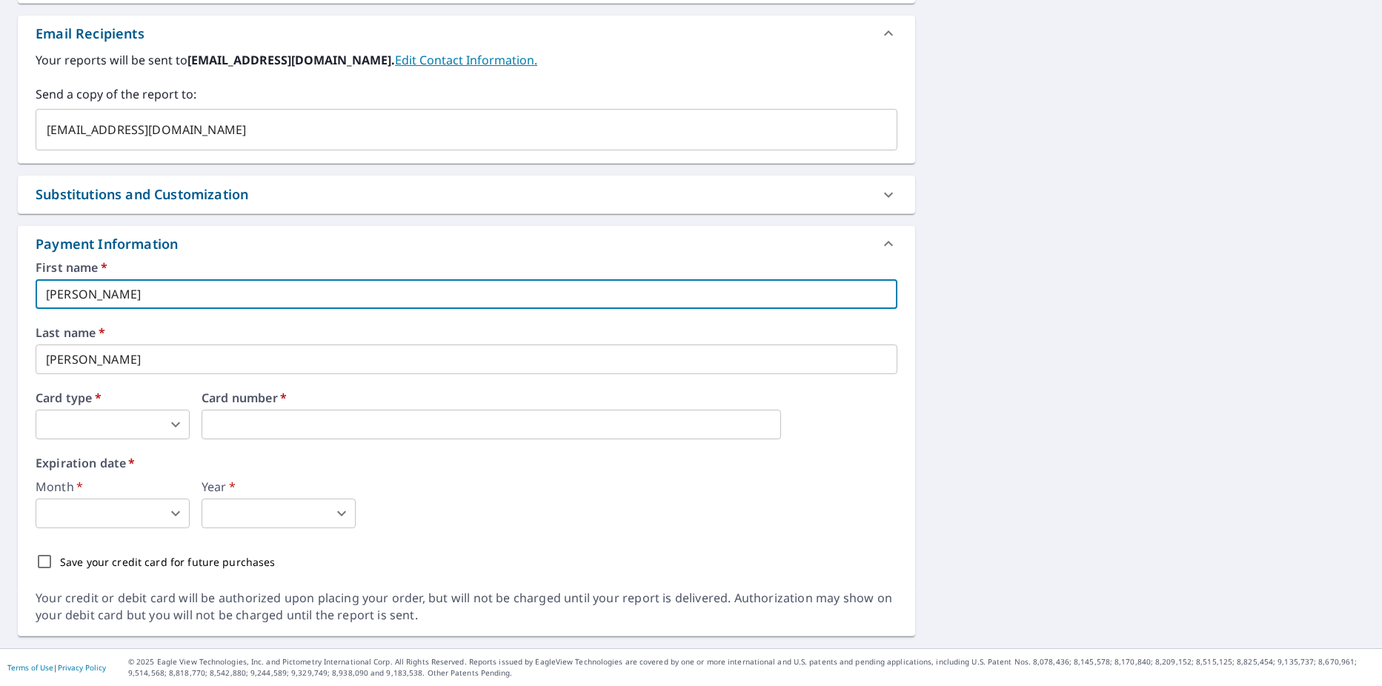
click at [175, 424] on body "JD JD Dashboard Order History Cancel Order JD Dashboard / Finalize Order Finali…" at bounding box center [691, 343] width 1382 height 686
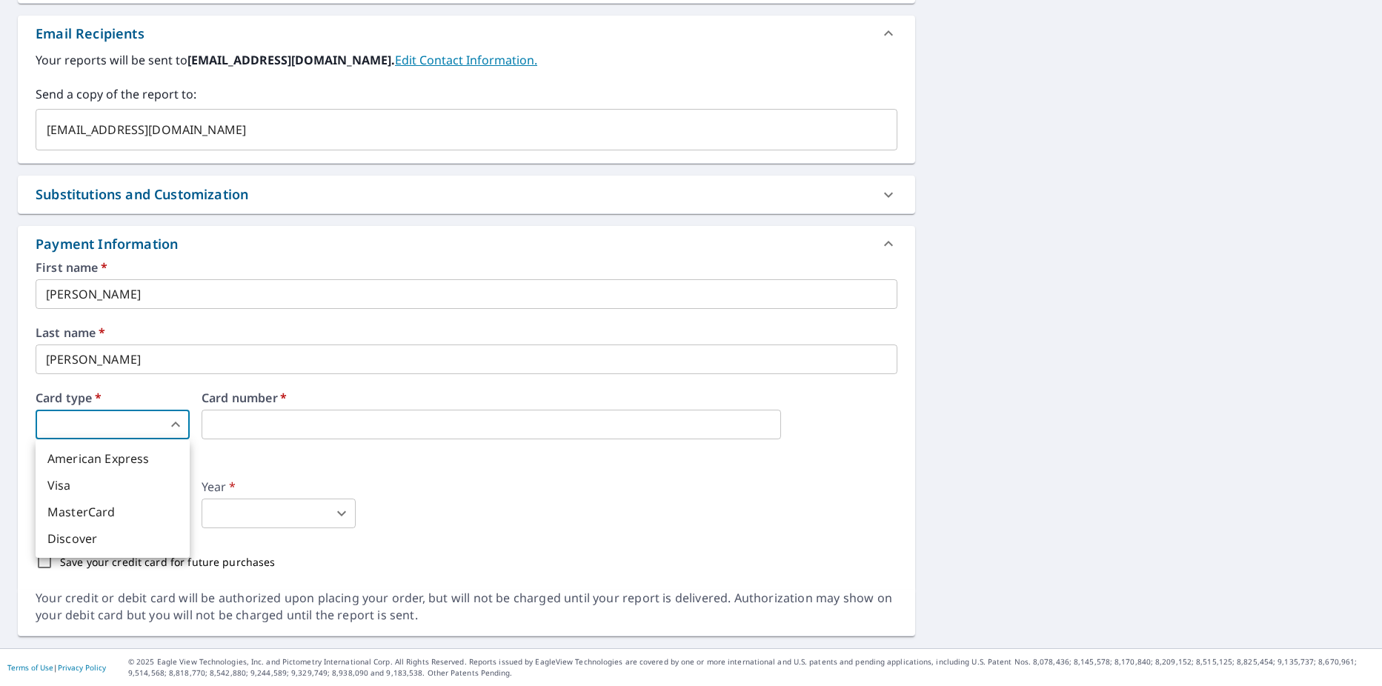
click at [107, 508] on li "MasterCard" at bounding box center [113, 512] width 154 height 27
type textarea "x"
type input "3"
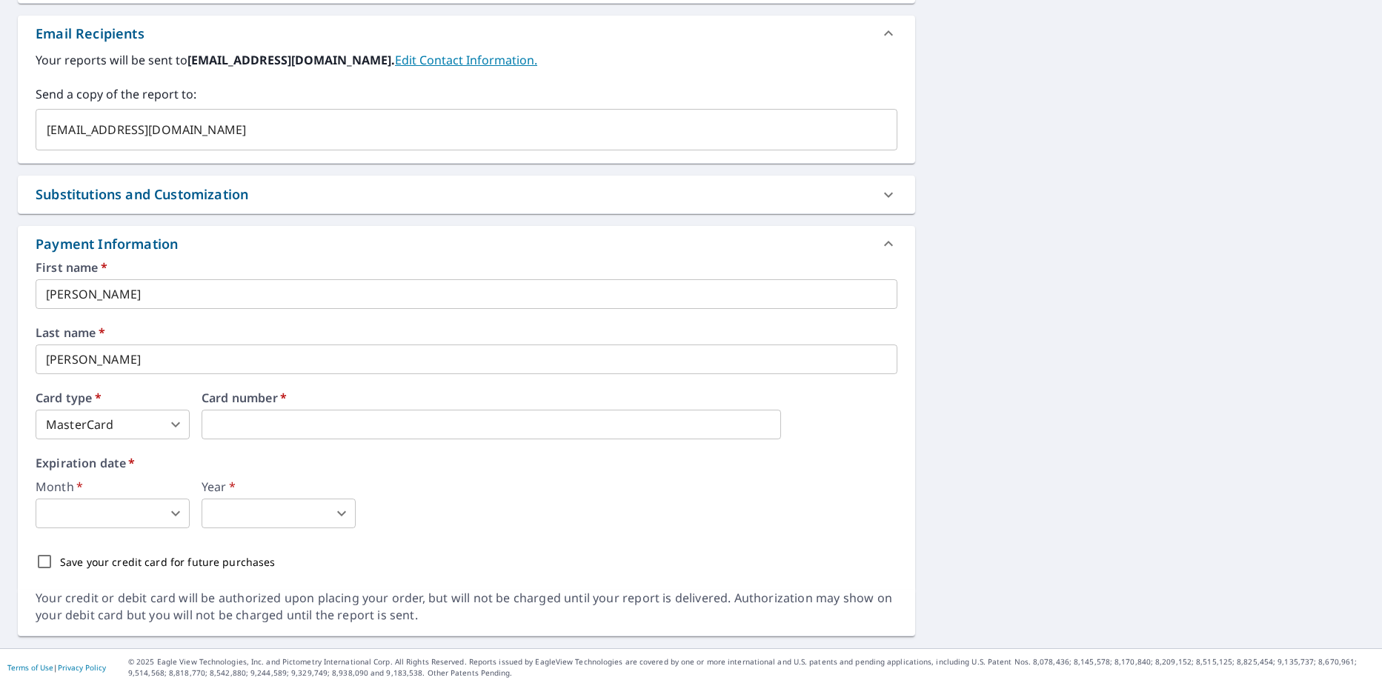
click at [170, 511] on body "JD JD Dashboard Order History Cancel Order JD Dashboard / Finalize Order Finali…" at bounding box center [691, 343] width 1382 height 686
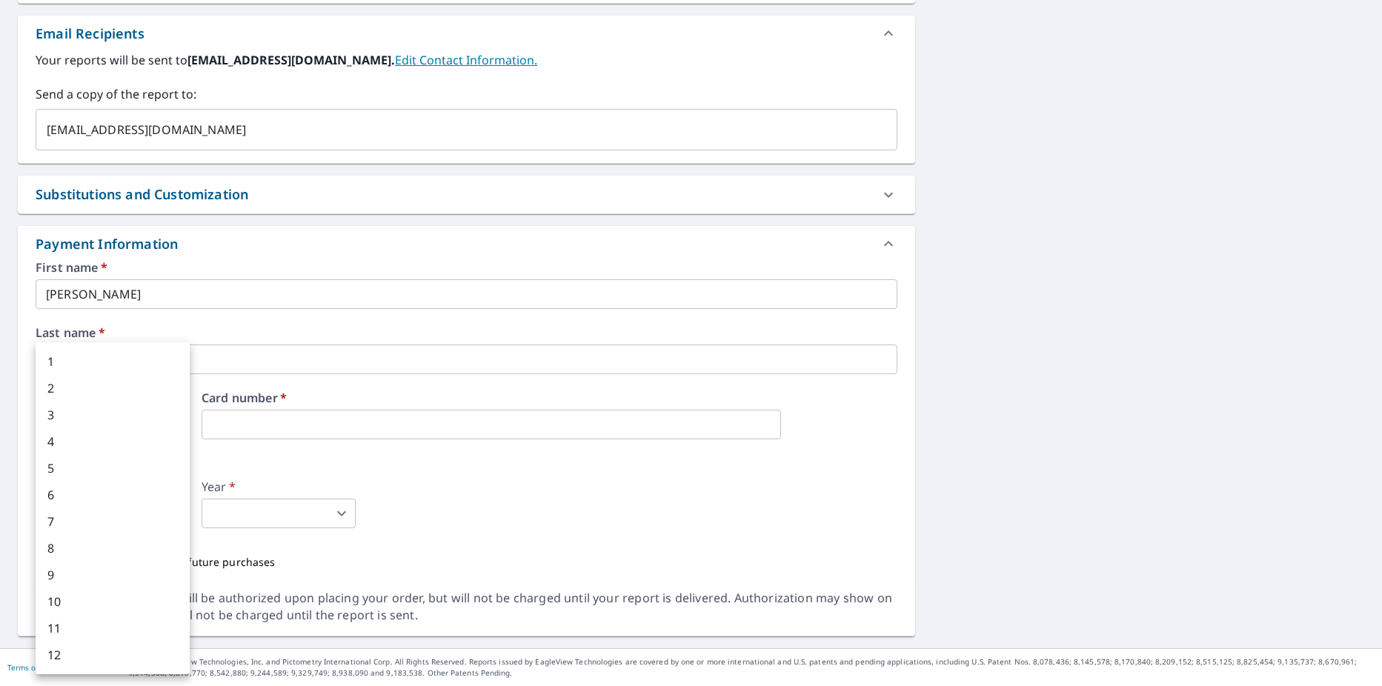
click at [55, 492] on li "6" at bounding box center [113, 495] width 154 height 27
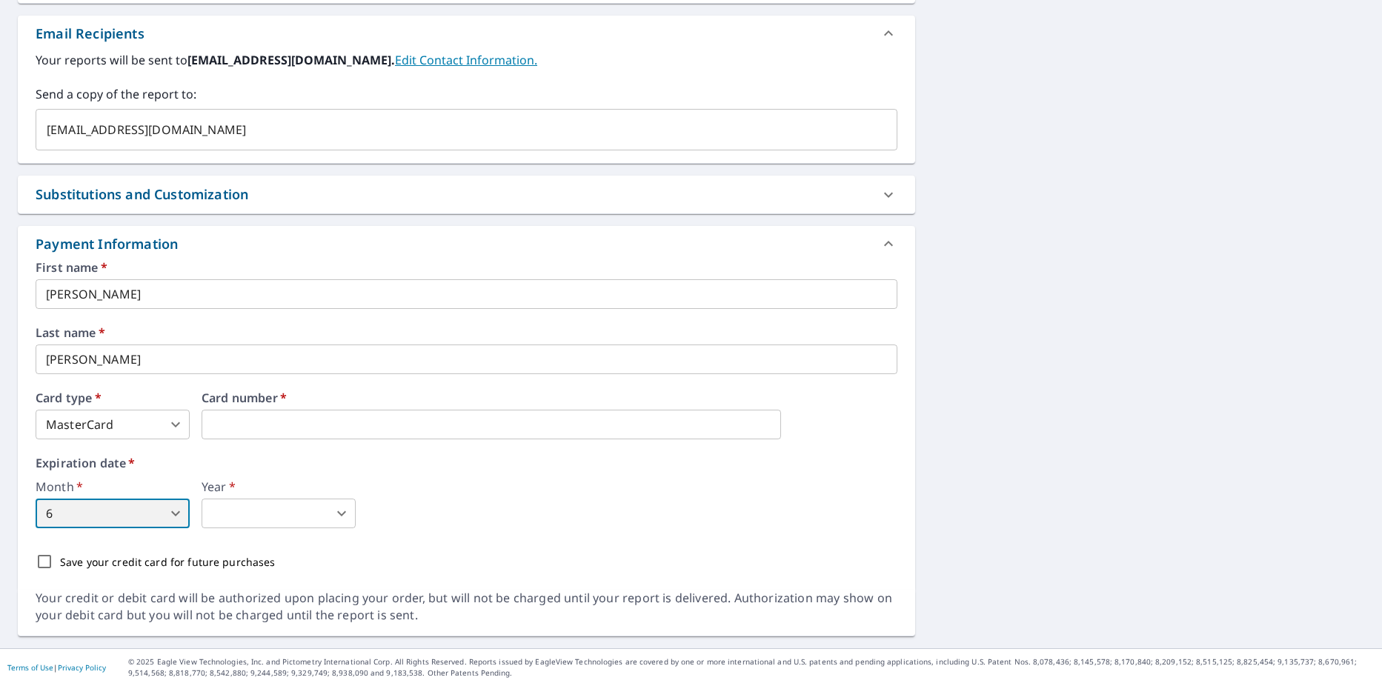
type textarea "x"
type input "6"
click at [343, 513] on body "JD JD Dashboard Order History Cancel Order JD Dashboard / Finalize Order Finali…" at bounding box center [691, 343] width 1382 height 686
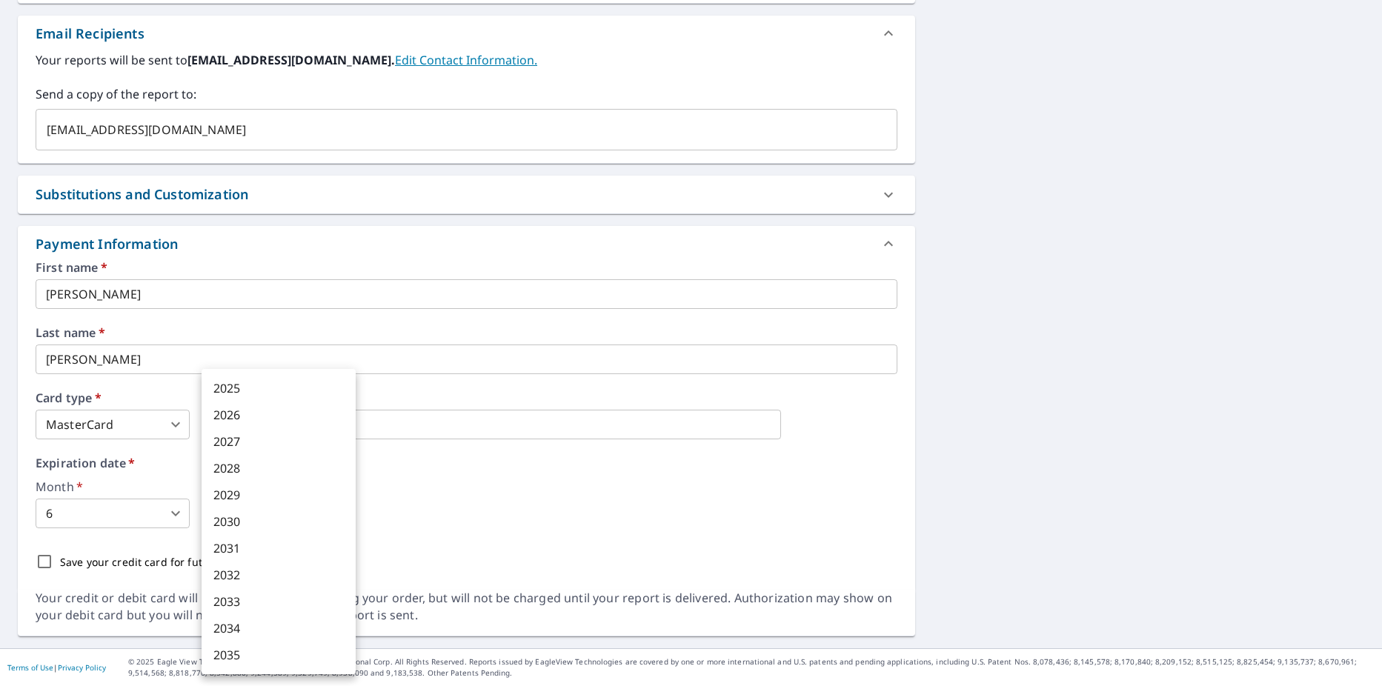
click at [237, 518] on li "2030" at bounding box center [279, 521] width 154 height 27
type textarea "x"
type input "2030"
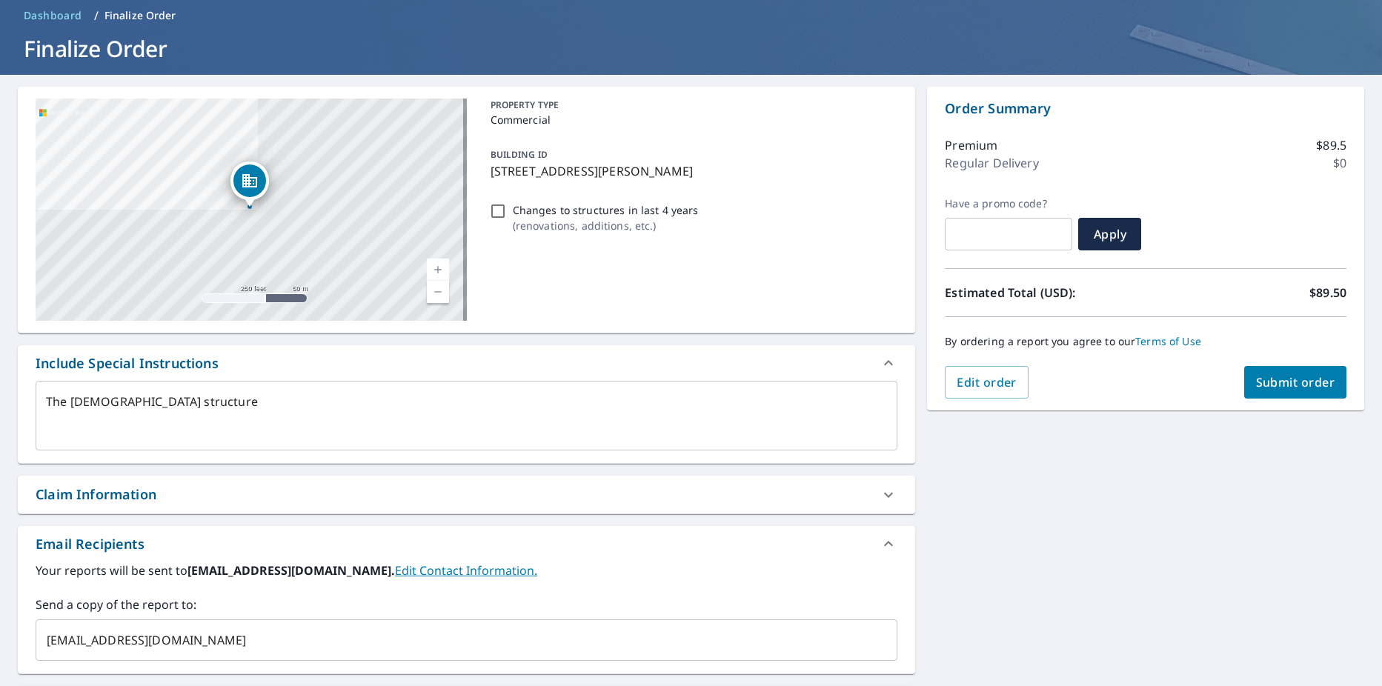
scroll to position [54, 0]
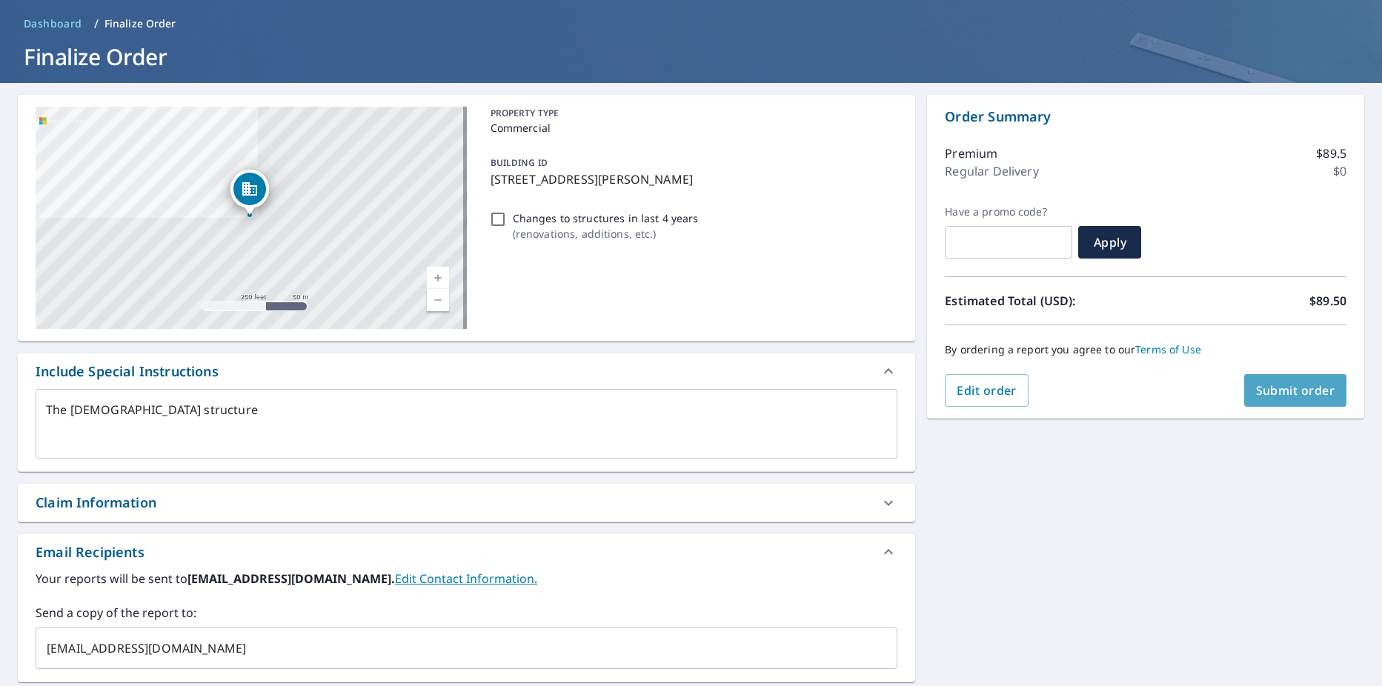
click at [1271, 396] on span "Submit order" at bounding box center [1295, 390] width 79 height 16
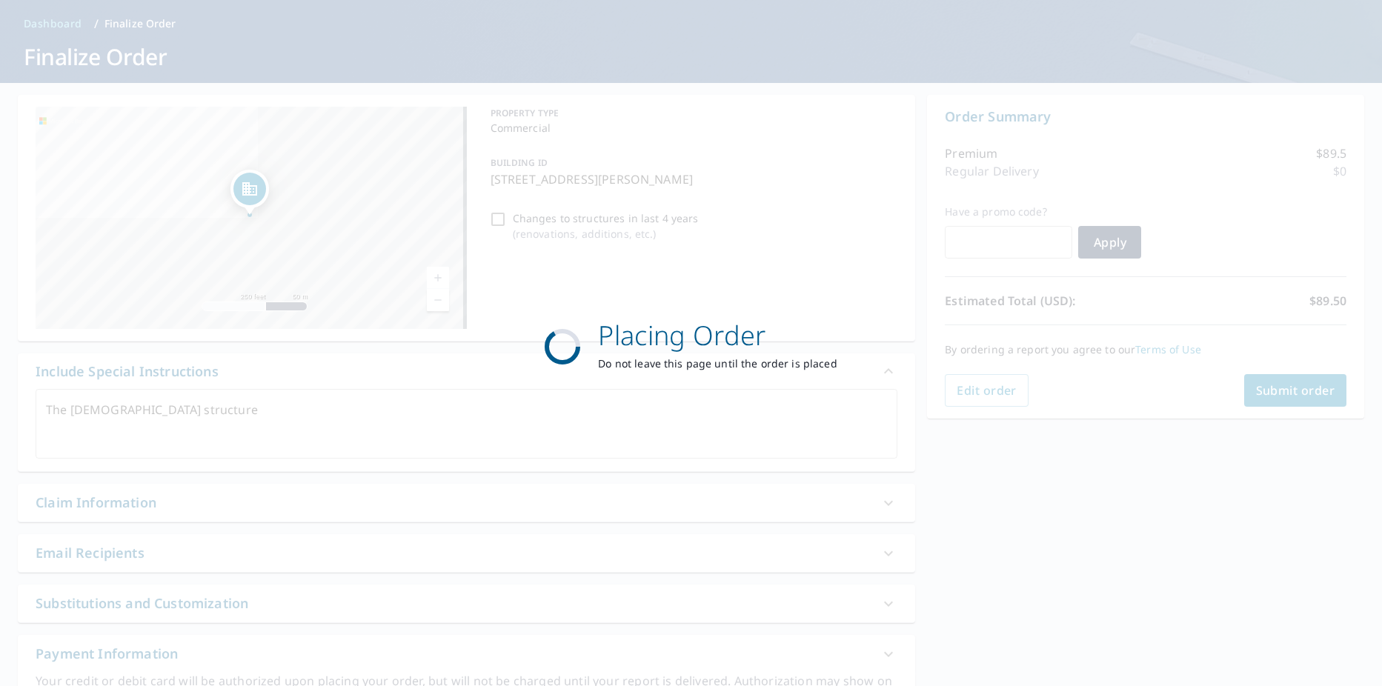
type textarea "x"
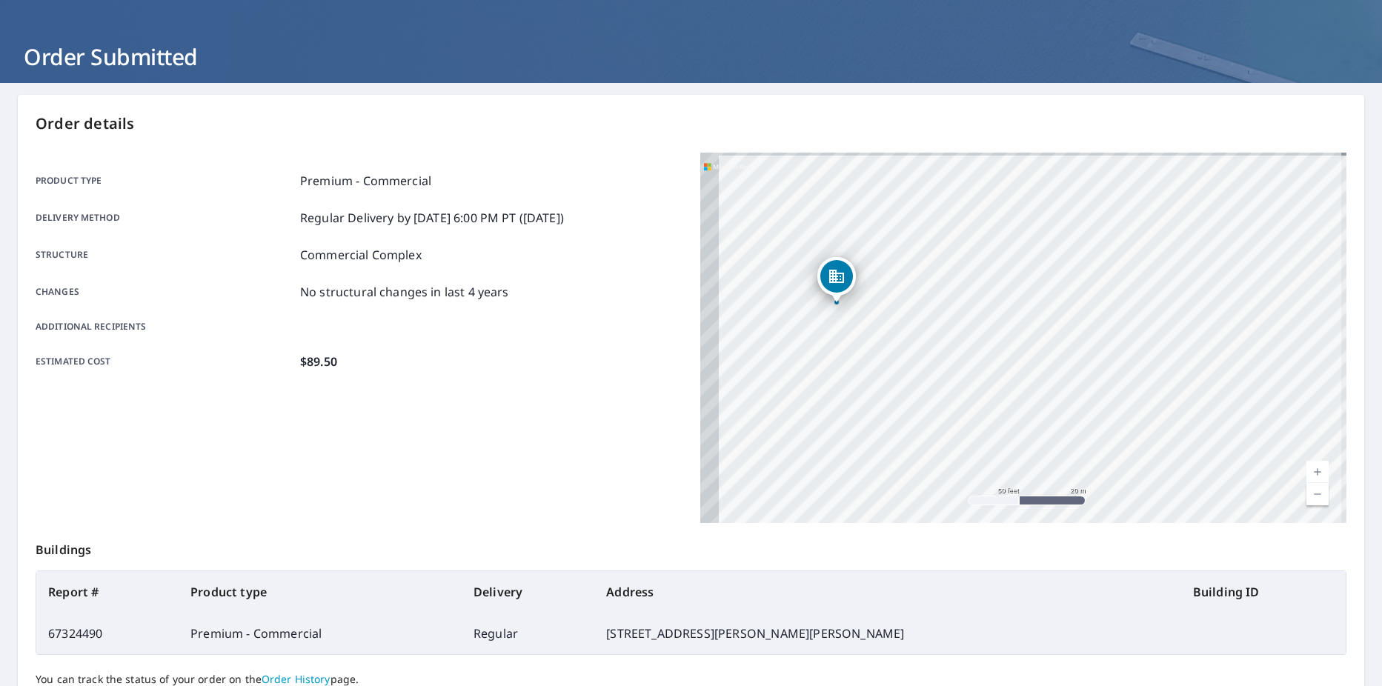
drag, startPoint x: 845, startPoint y: 345, endPoint x: 945, endPoint y: 356, distance: 99.8
click at [945, 356] on div "[STREET_ADDRESS][PERSON_NAME][PERSON_NAME]" at bounding box center [1023, 338] width 647 height 370
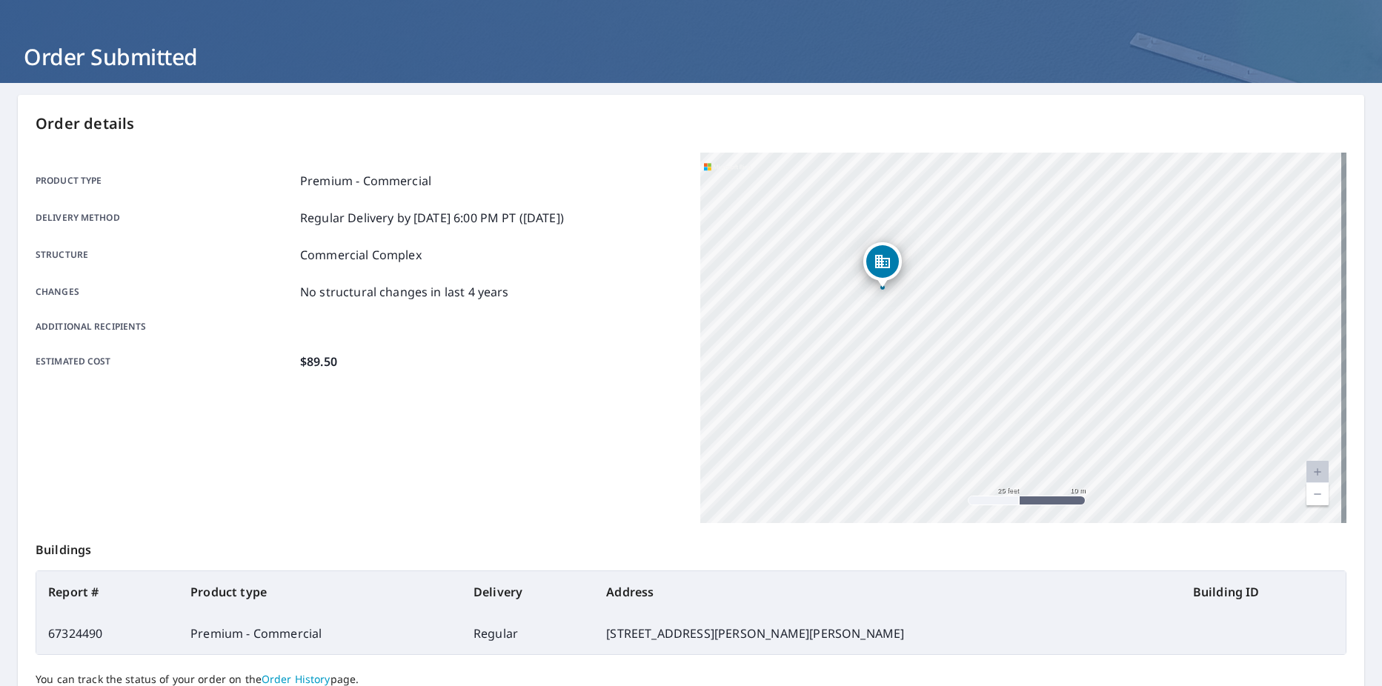
drag, startPoint x: 969, startPoint y: 357, endPoint x: 1023, endPoint y: 367, distance: 54.2
click at [1023, 367] on div "[STREET_ADDRESS][PERSON_NAME][PERSON_NAME]" at bounding box center [1023, 338] width 647 height 370
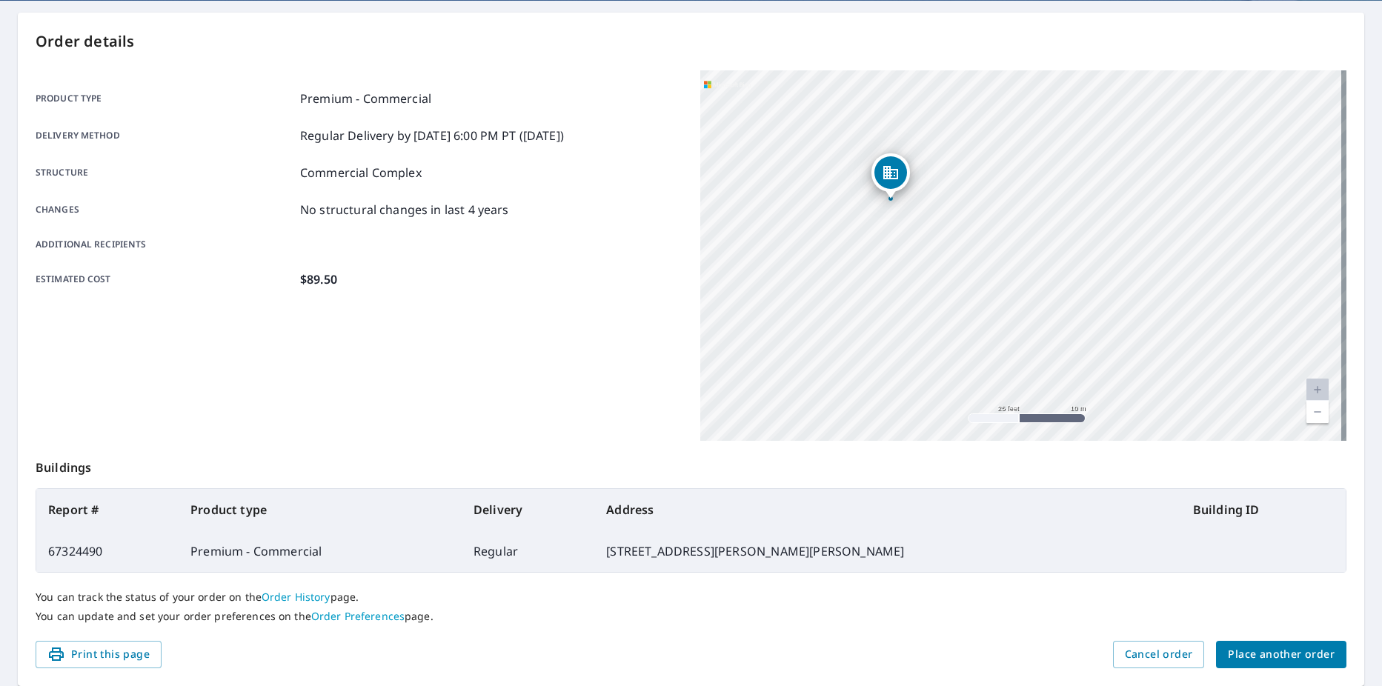
scroll to position [186, 0]
